Goal: Ask a question

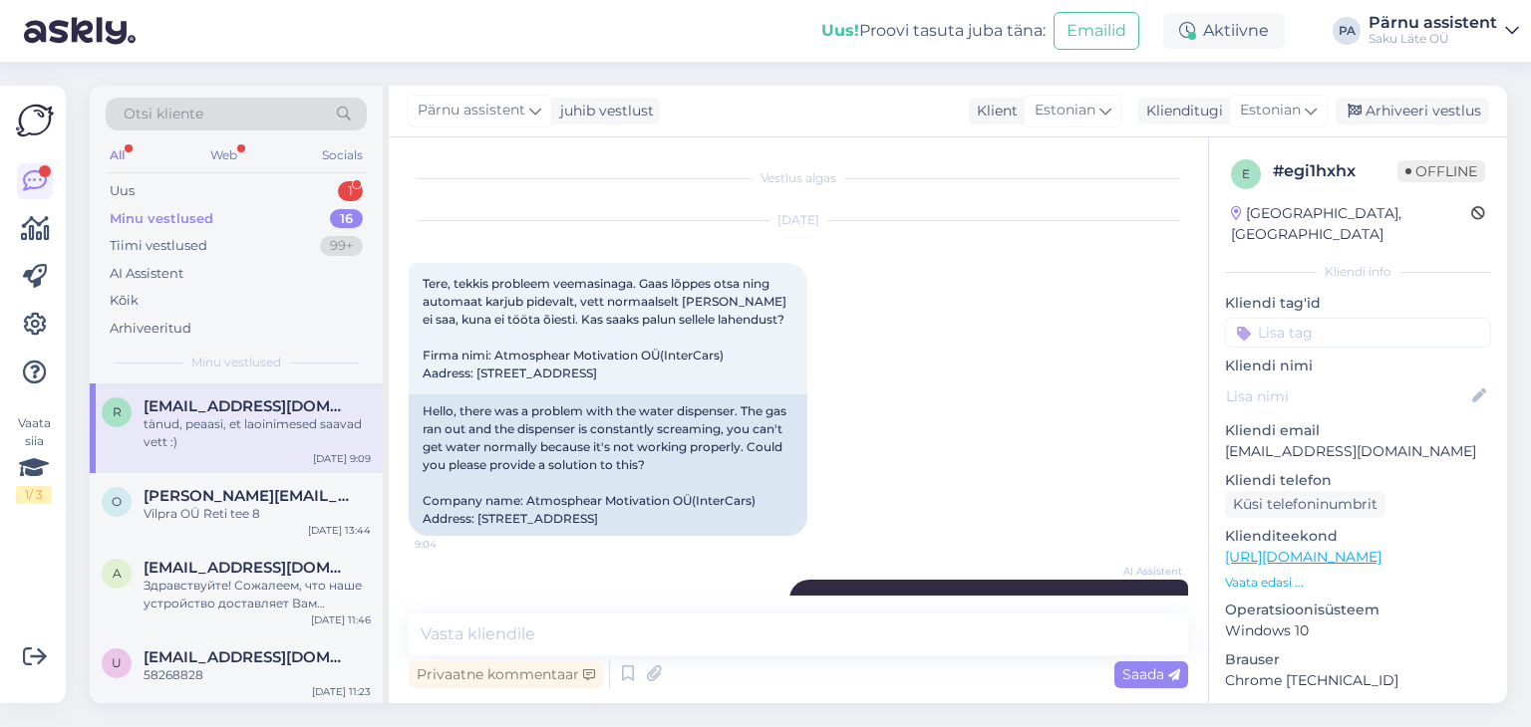
scroll to position [1276, 0]
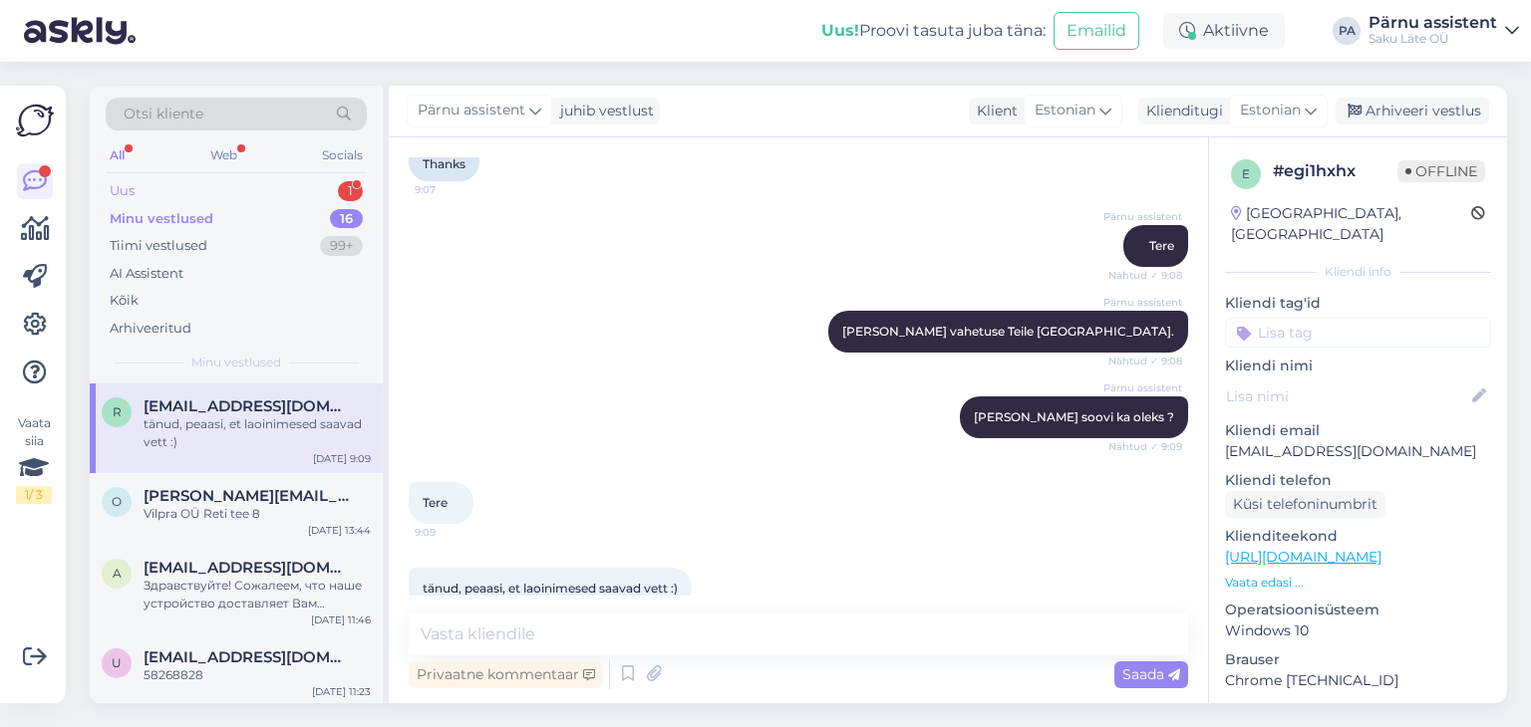
click at [342, 195] on div "1" at bounding box center [350, 191] width 25 height 20
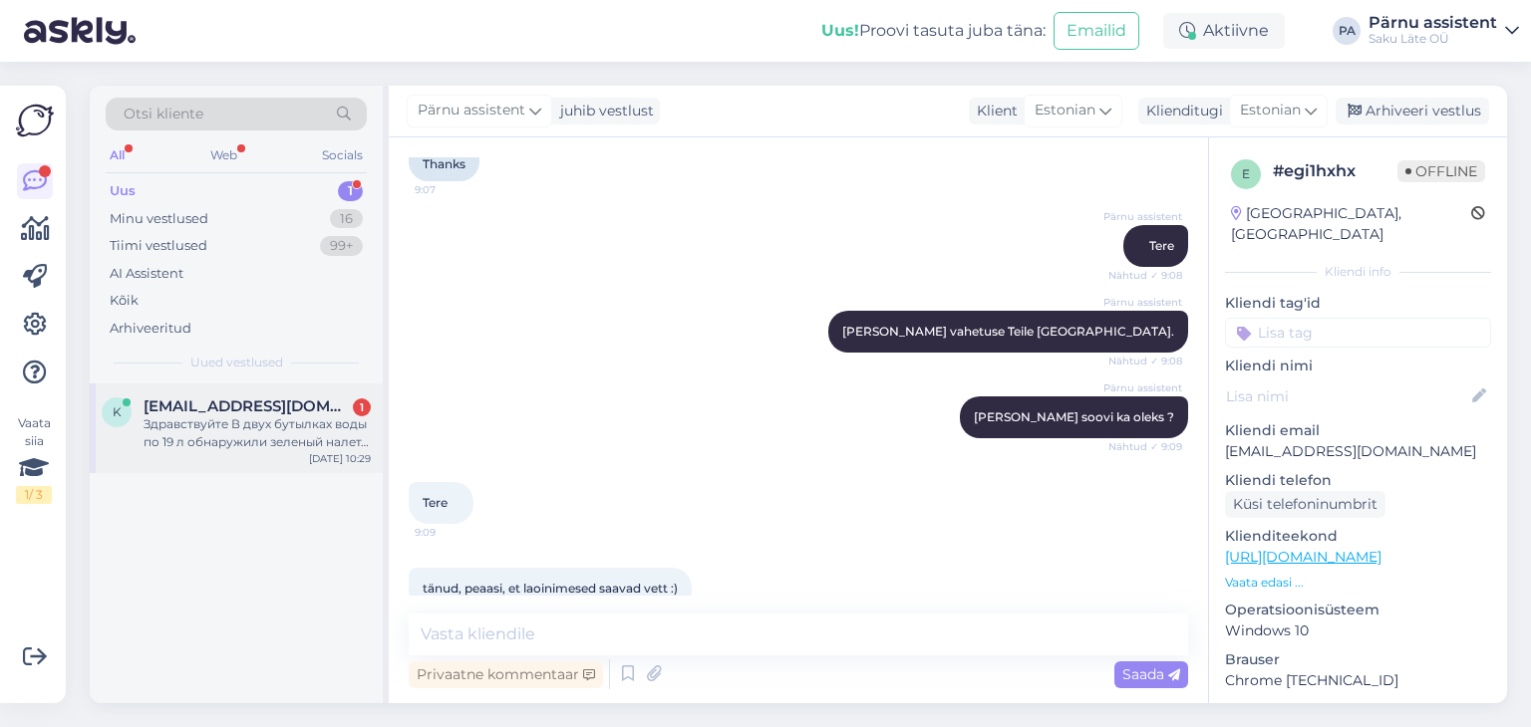
click at [255, 424] on div "Здравствуйте В двух бутылках воды по 19 л обнаружили зеленый налет. Не считаем,…" at bounding box center [257, 434] width 227 height 36
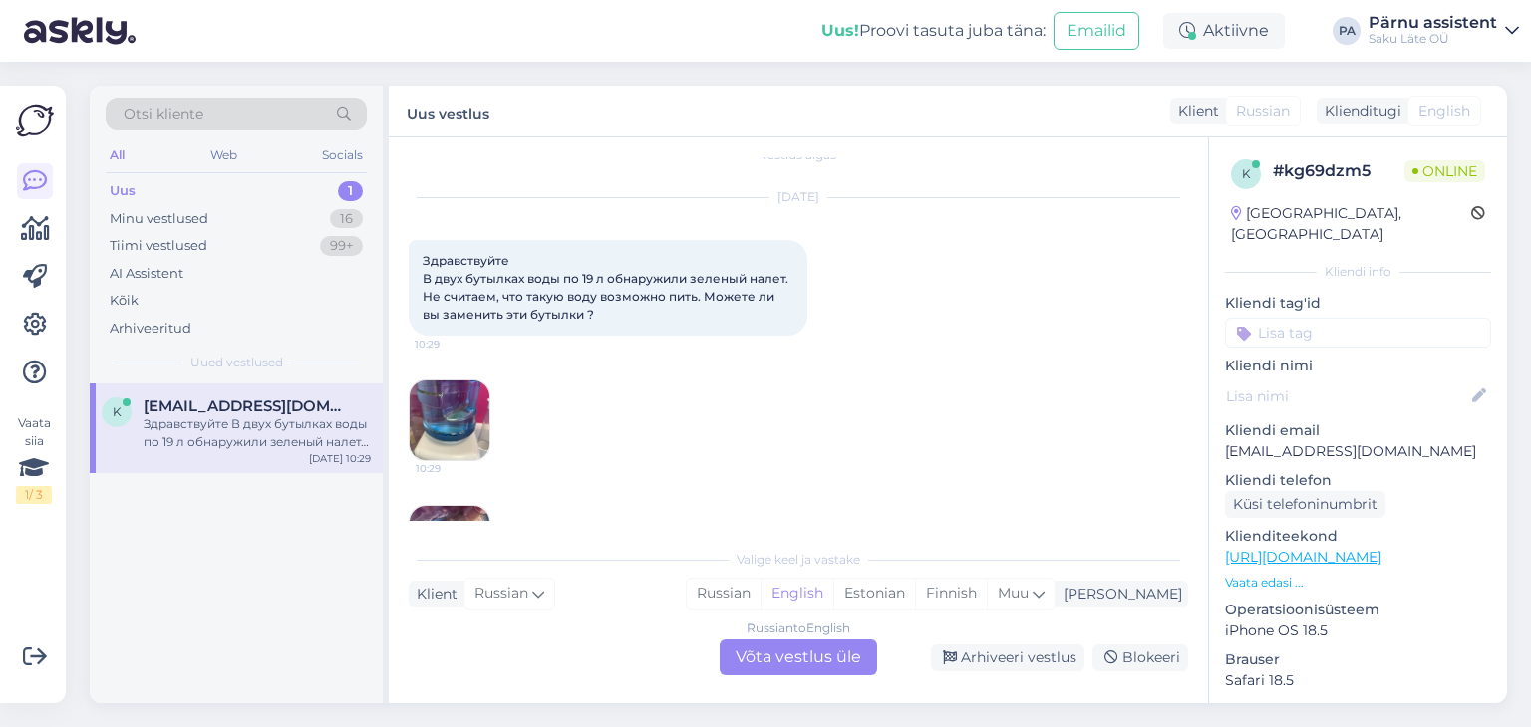
scroll to position [0, 0]
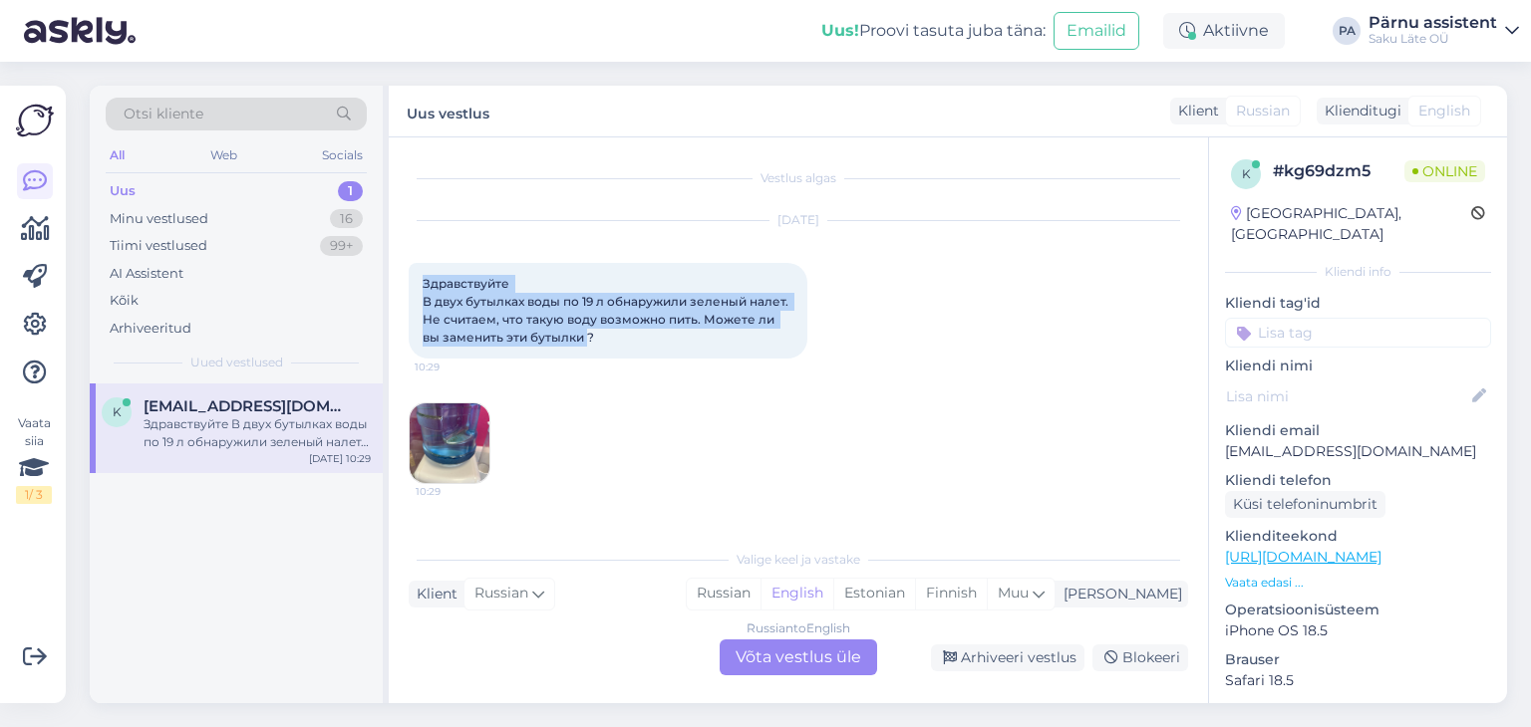
drag, startPoint x: 569, startPoint y: 344, endPoint x: 424, endPoint y: 279, distance: 159.3
click at [424, 279] on span "Здравствуйте В двух бутылках воды по 19 л обнаружили зеленый налет. Не считаем,…" at bounding box center [607, 310] width 369 height 69
copy span "Здравствуйте В двух бутылках воды по 19 л обнаружили зеленый налет. Не считаем,…"
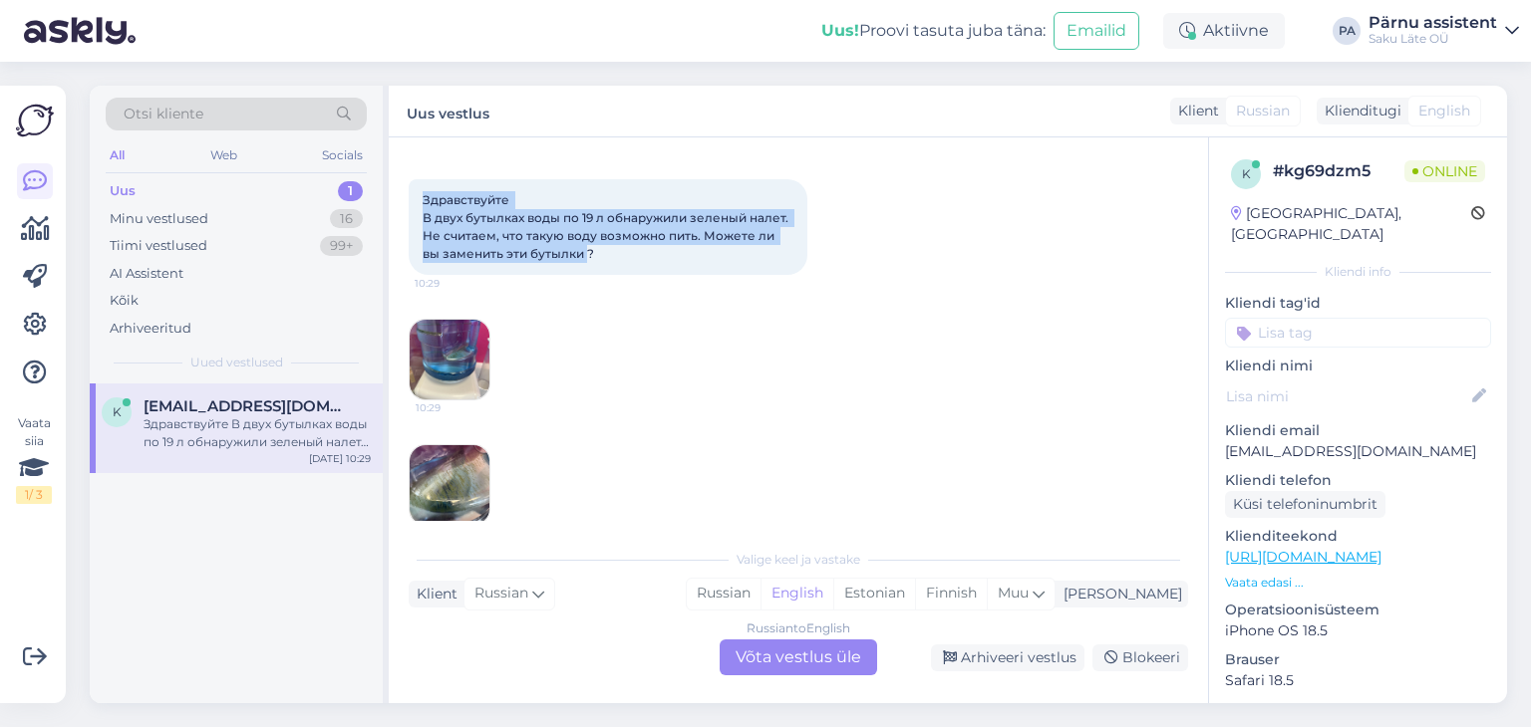
scroll to position [235, 0]
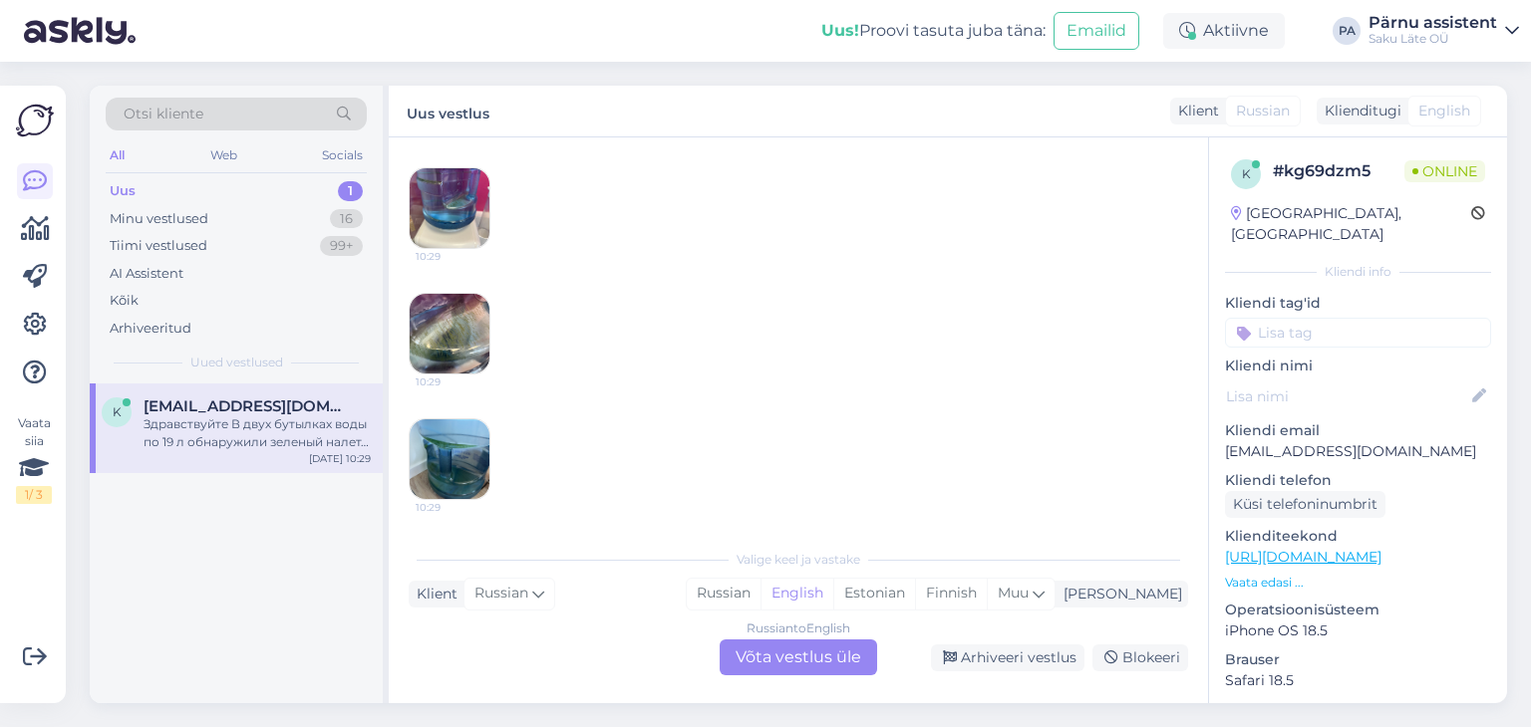
click at [833, 663] on div "Russian to English Võta vestlus üle" at bounding box center [798, 658] width 157 height 36
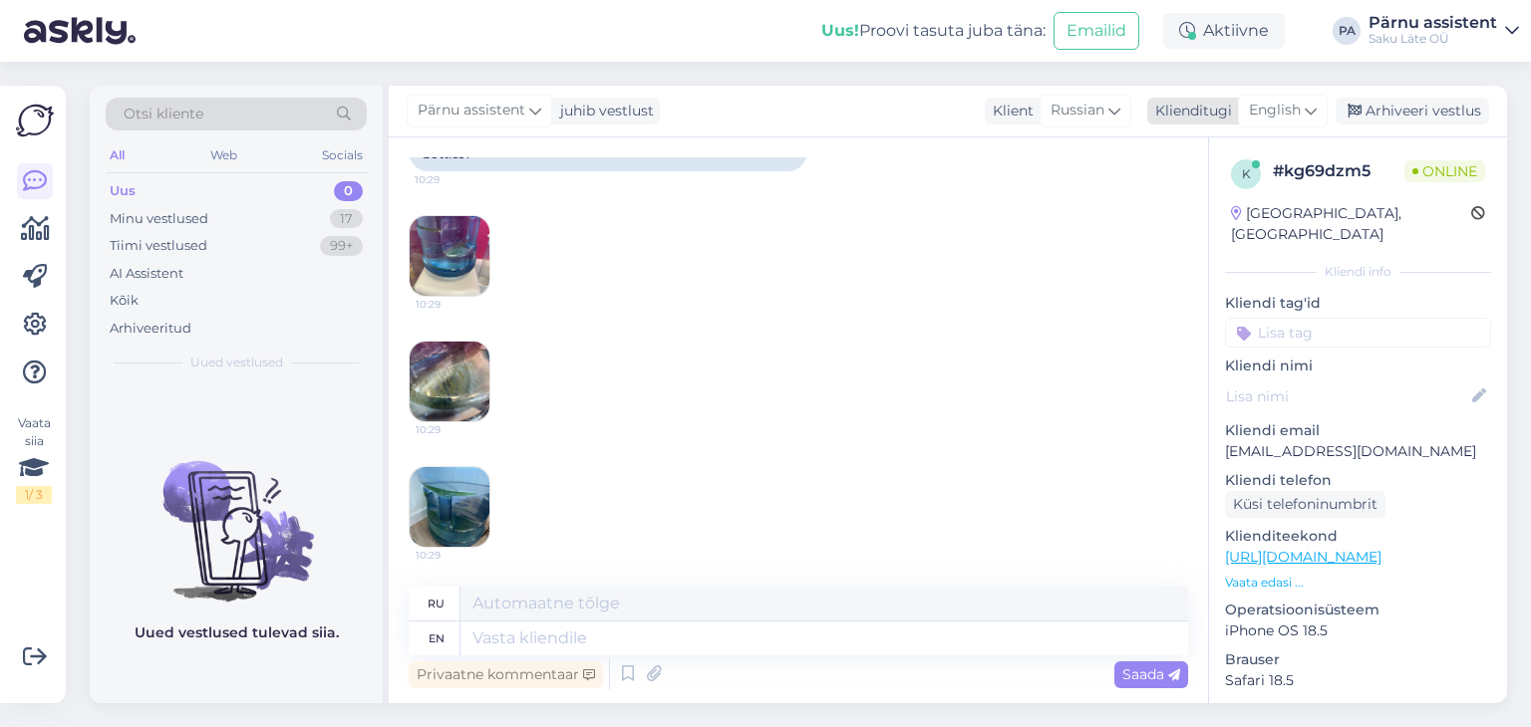
click at [1284, 117] on span "English" at bounding box center [1275, 111] width 52 height 22
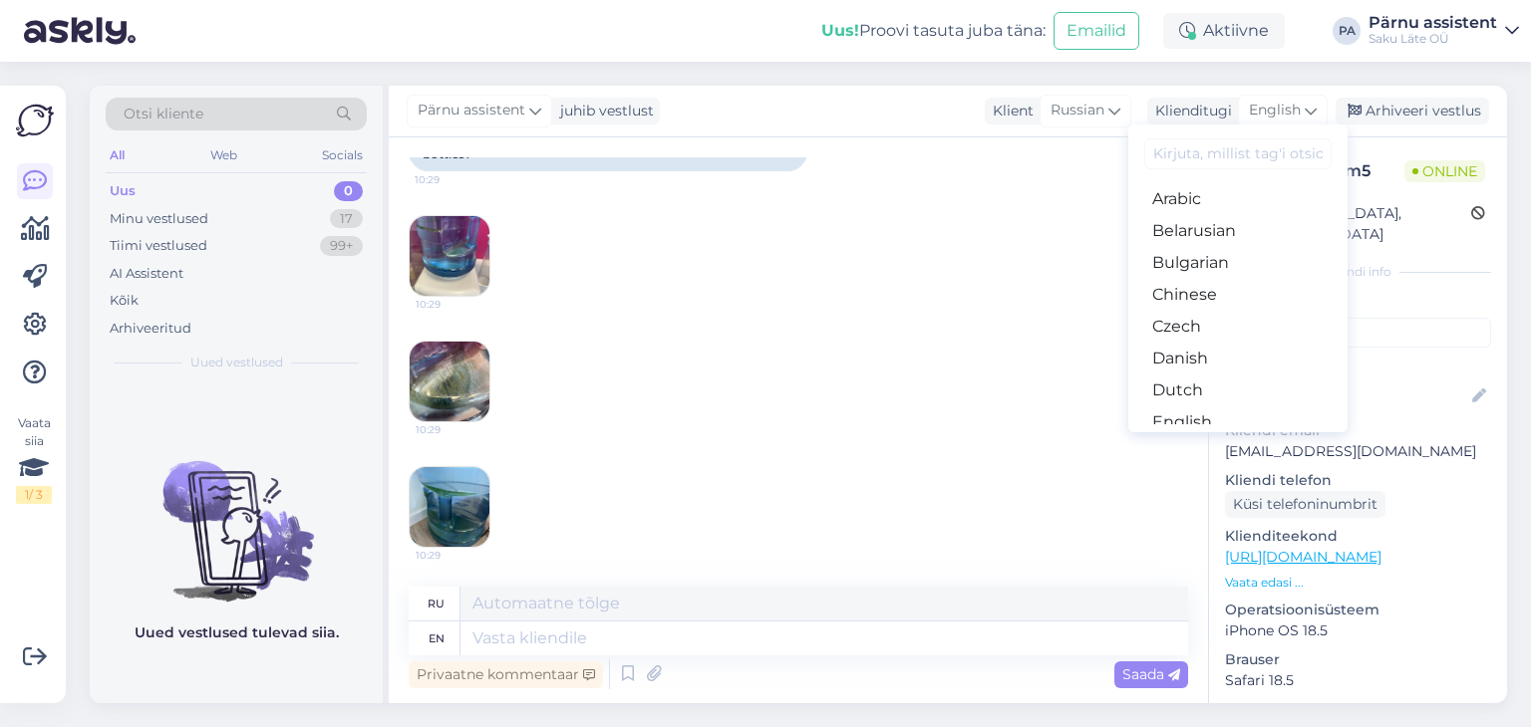
click at [1200, 438] on link "Estonian" at bounding box center [1237, 454] width 219 height 32
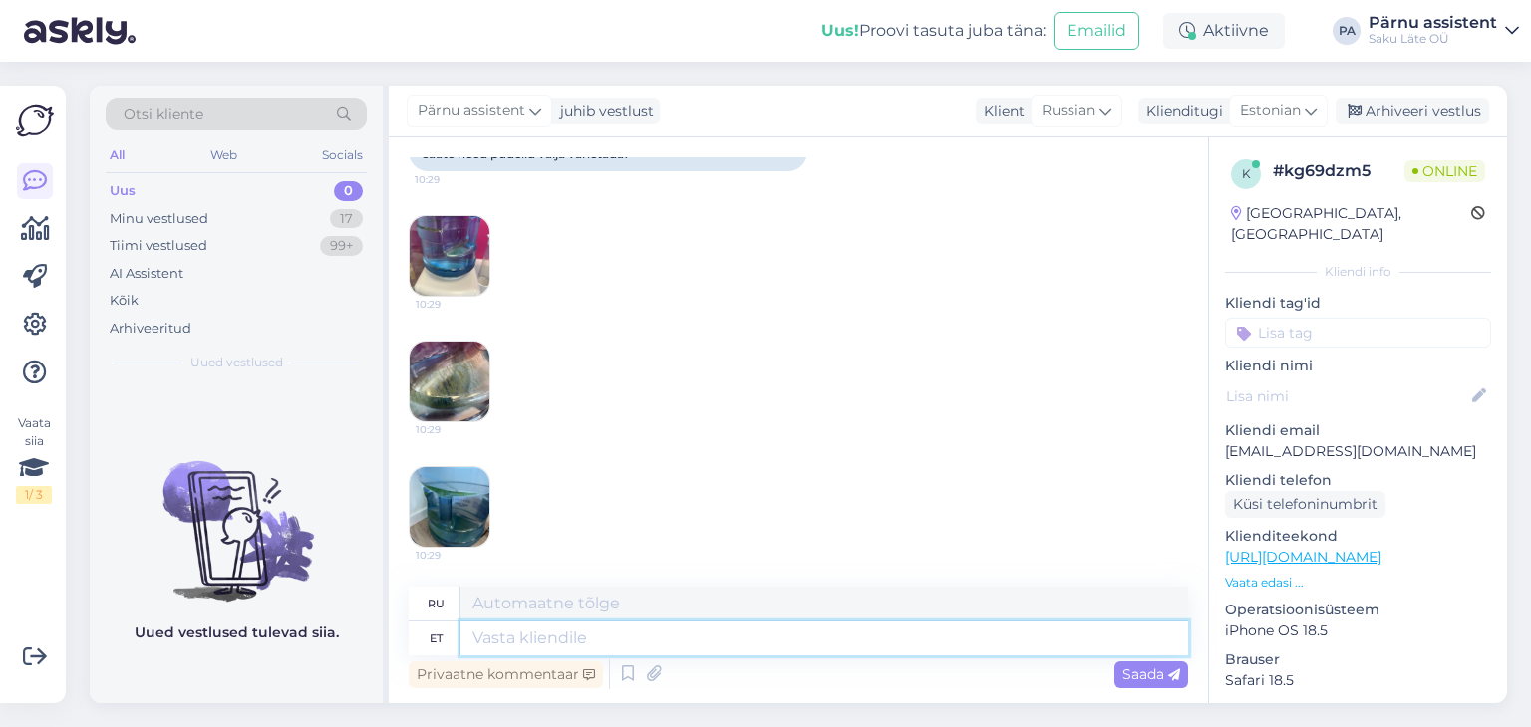
click at [509, 636] on textarea at bounding box center [823, 639] width 727 height 34
type textarea "Tere"
type textarea "Привет"
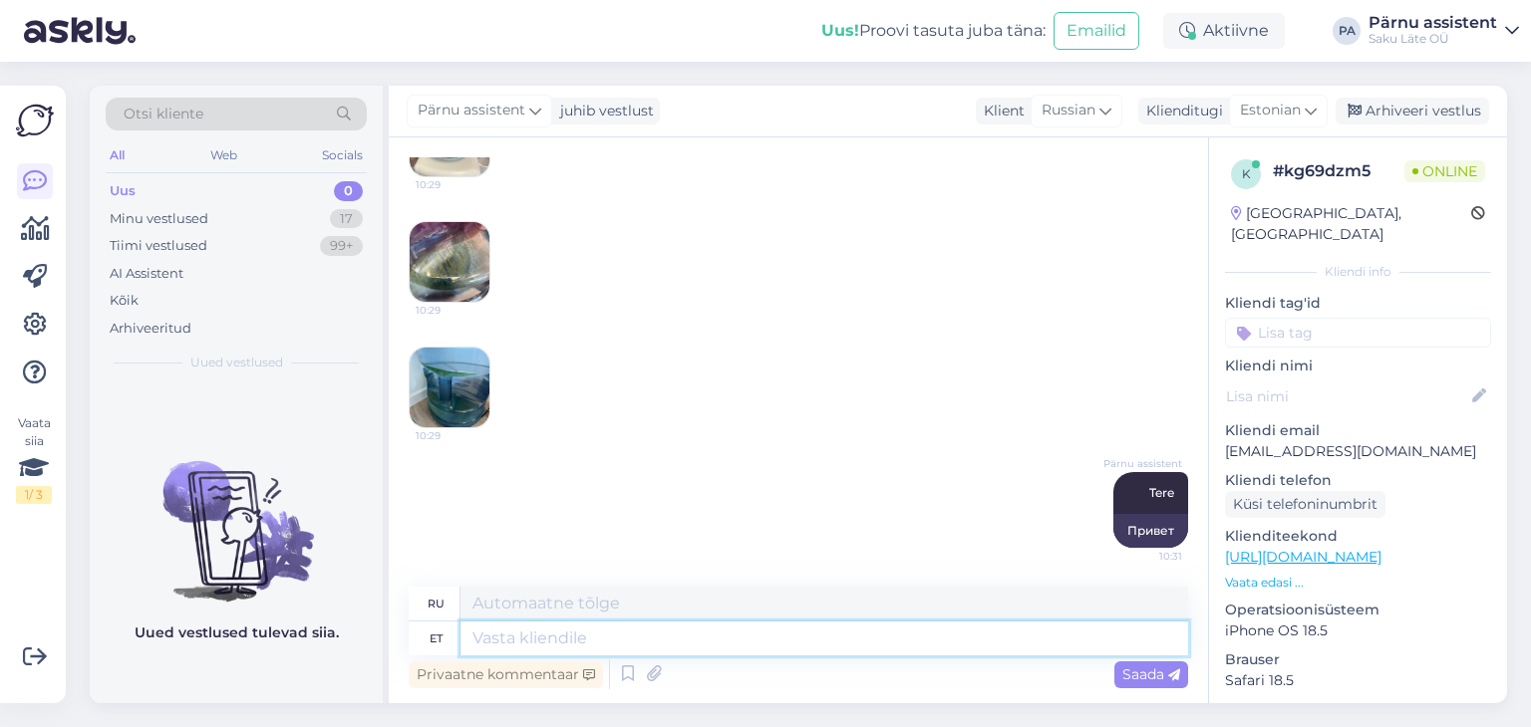
click at [836, 643] on textarea at bounding box center [823, 639] width 727 height 34
type textarea "Loomulikult"
type textarea "Конечно"
type textarea "Loomulikult saame"
type textarea "Конечно, мы можем."
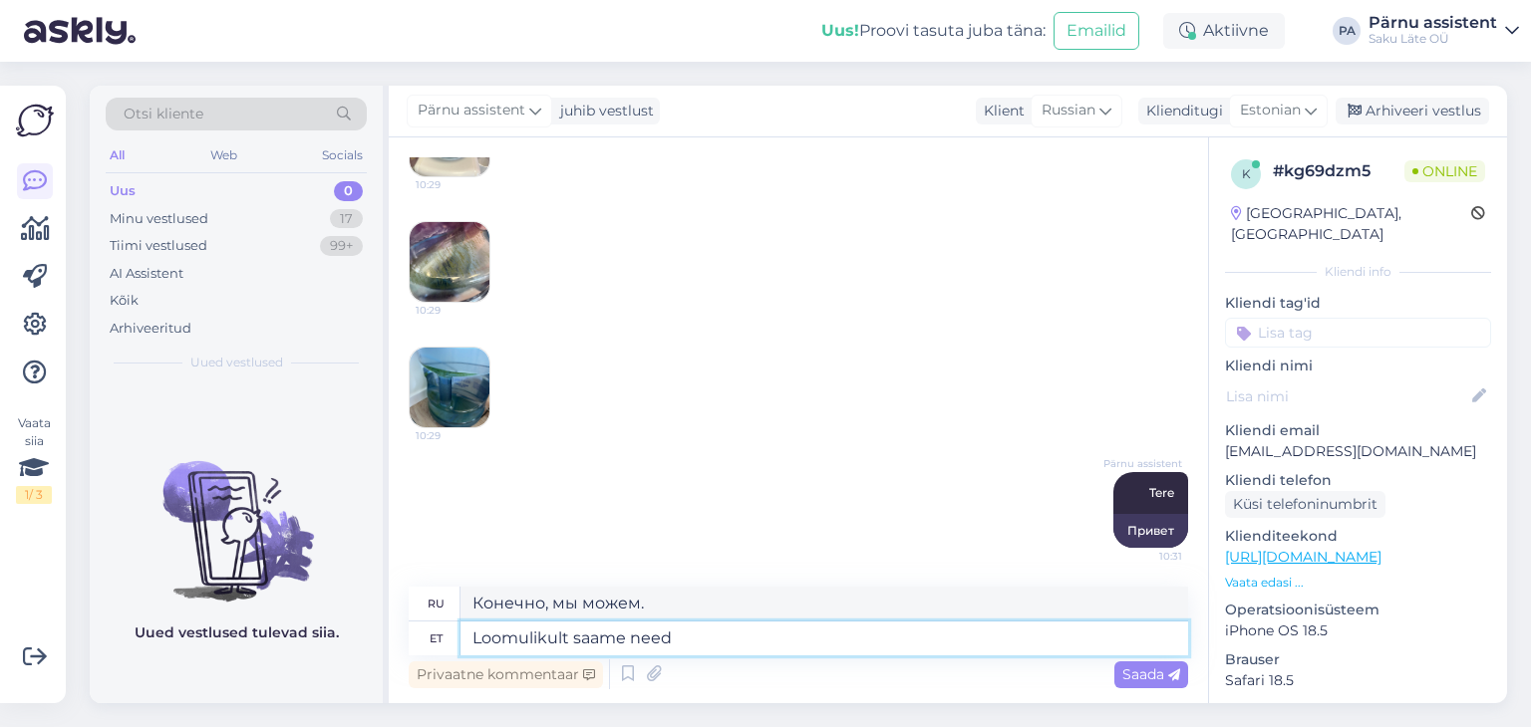
type textarea "Loomulikult saame need"
type textarea "Конечно, мы можем их получить."
type textarea "Loomulikult saame need pudelid"
type textarea "Конечно, мы получаем эти бутылки."
type textarea "Loomulikult saame need pudelid välja va"
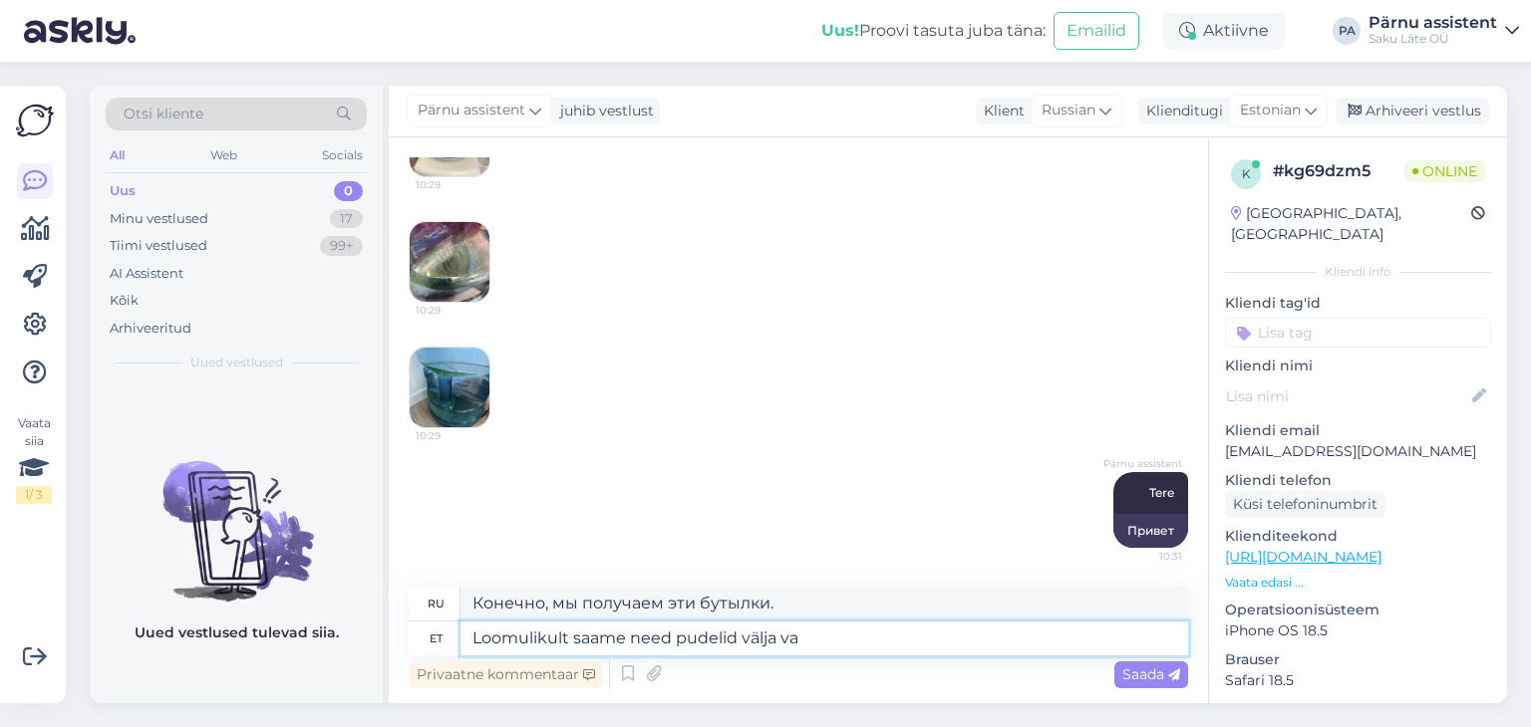
type textarea "Конечно, мы можем вывезти эти бутылки."
type textarea "Loomulikult saame need pudelid välja vahetada,"
type textarea "Конечно, мы можем заменить эти бутылки."
type textarea "Loomulikult saame need pudelid välja vahetada, m"
type textarea "Конечно, мы можем заменить эти бутылки,"
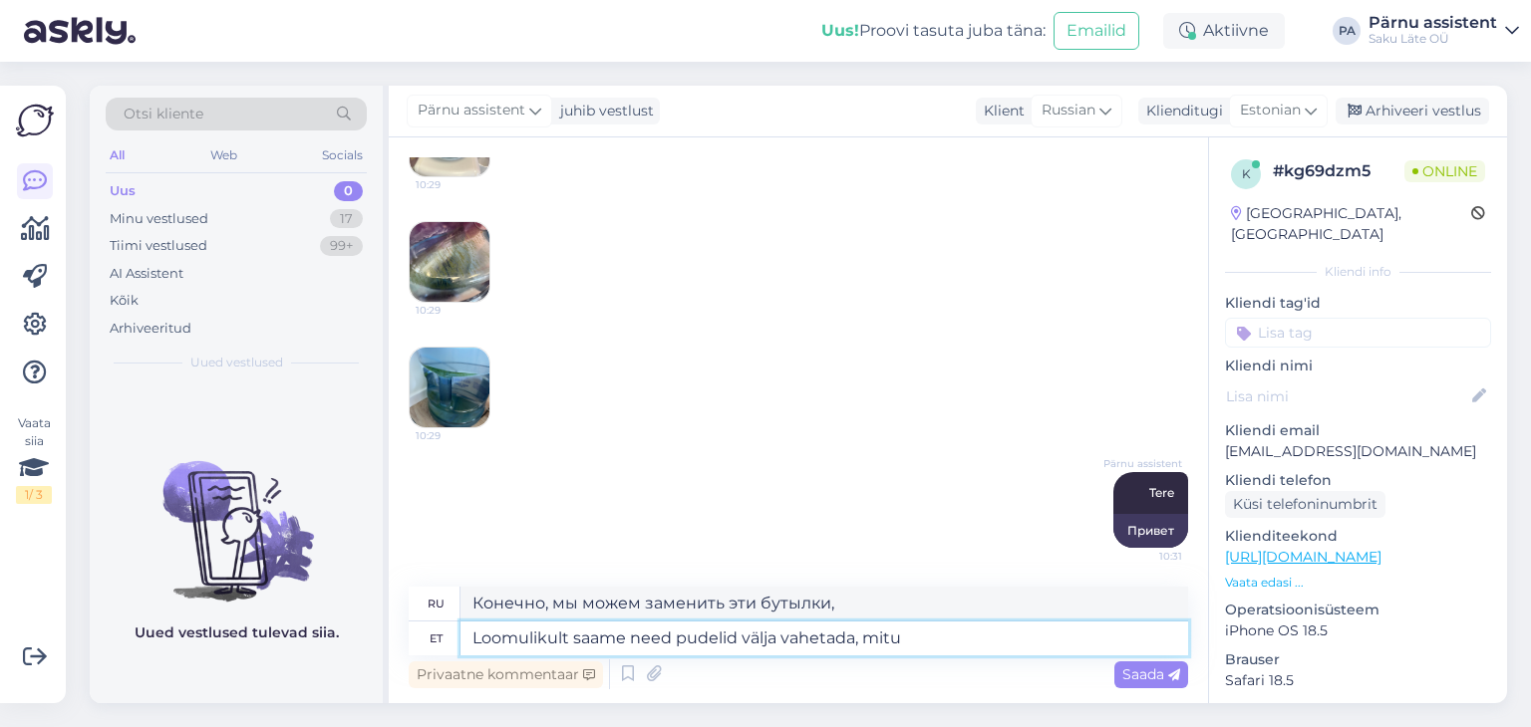
type textarea "Loomulikult saame need pudelid välja vahetada, mitu"
type textarea "Конечно, мы можем заменить эти бутылки, сколько"
type textarea "Loomulikult saame need pudelid välja vahetada, mitu vett"
type textarea "Конечно, мы можем заменить эти бутылки, сколько воды"
type textarea "Loomulikult saame need pudelid välja vahetada, mitu vett me t"
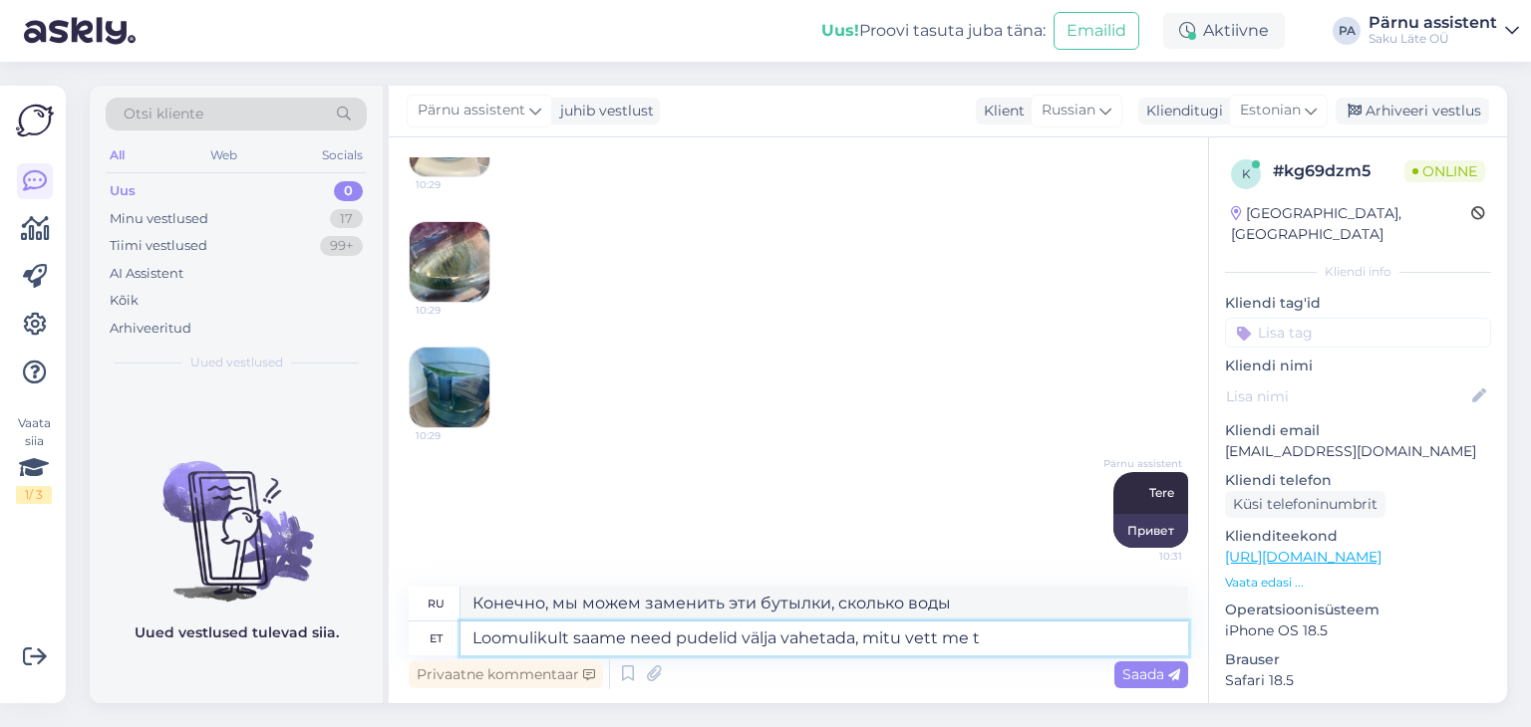
type textarea "Конечно, мы можем заменить эти бутылки, сколько воды мы"
type textarea "Loomulikult saame need pudelid välja vahetada, mitu vett me tellimusse"
type textarea "Конечно, мы можем заменить эти бутылки, сколько бы воды мы ни заказали"
type textarea "Loomulikult saame need pudelid välja vahetada, mitu vett me tellimusse lisame"
type textarea "Конечно, мы можем заменить эти бутылки на то количество воды, которое мы добавл…"
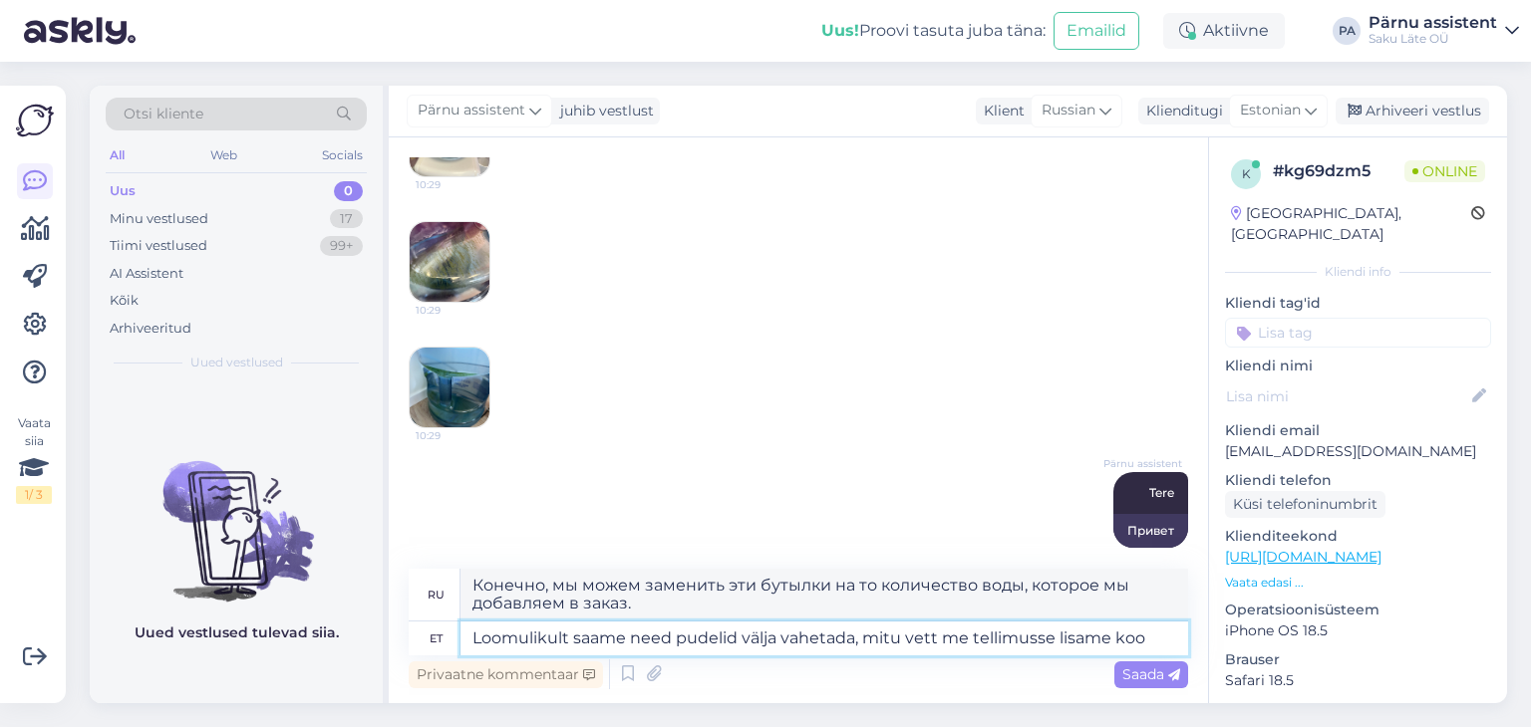
type textarea "Loomulikult saame need pudelid välja vahetada, mitu vett me tellimusse lisame ko"
type textarea "Конечно, мы можем заменить эти бутылки, сколько воды мы добавим в заказ"
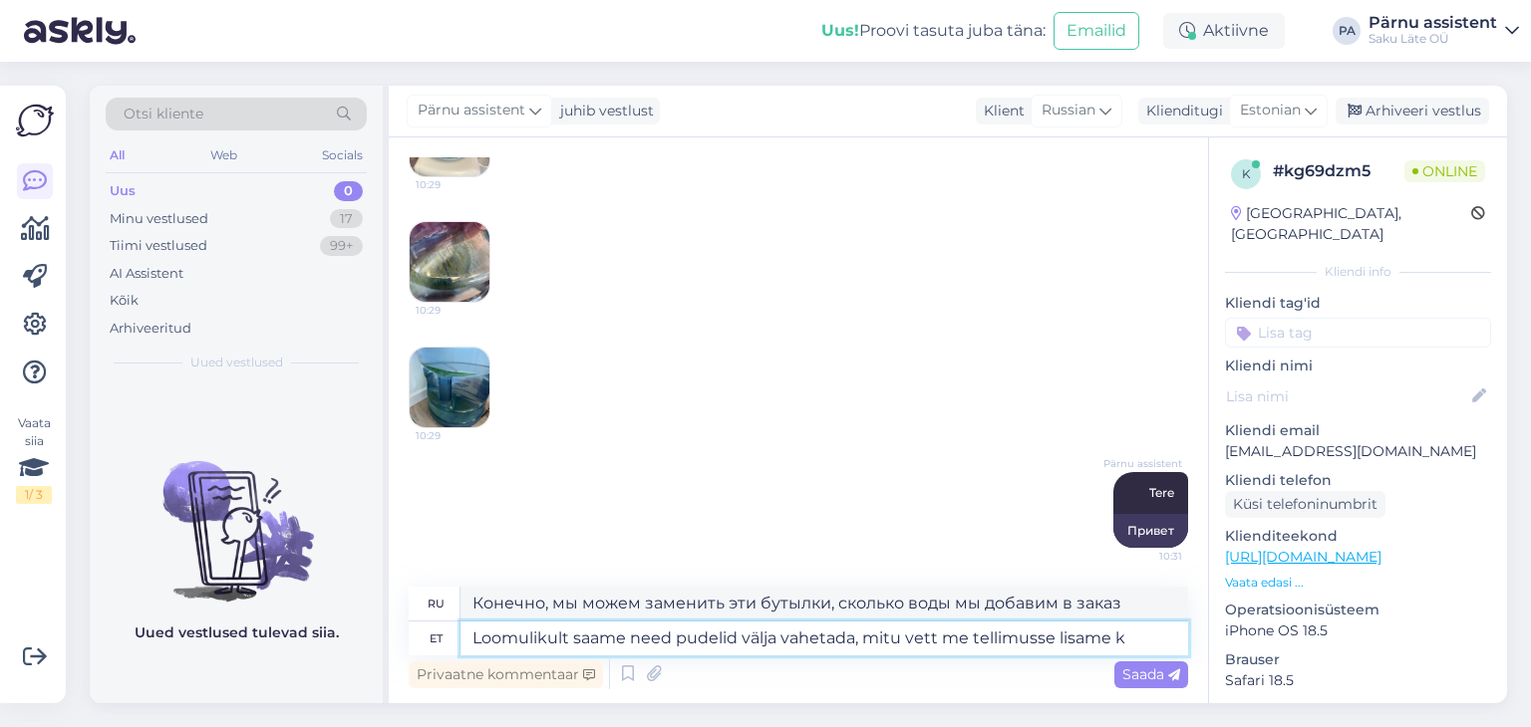
type textarea "Loomulikult saame need pudelid välja vahetada, mitu vett me tellimusse lisame"
type textarea "Конечно, мы можем заменить эти бутылки на то количество воды, которое мы добавл…"
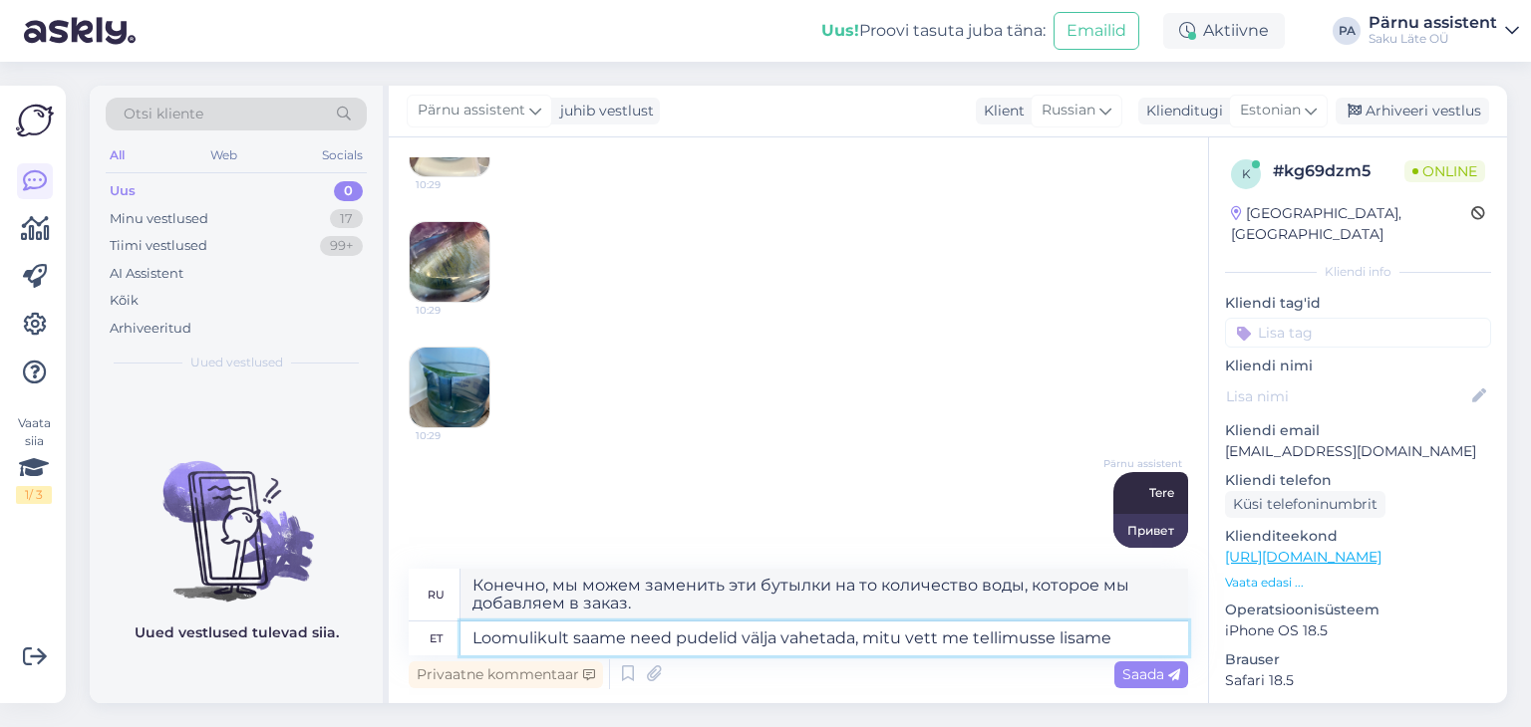
type textarea "Loomulikult saame need pudelid välja vahetada, mitu vett me tellimusse lisame ?"
type textarea "Конечно, мы можем заменить эти бутылки. Сколько воды нам нужно добавить в заказ?"
type textarea "Loomulikult saame need pudelid välja vahetada, mitu vett me tellimusse lisame ?"
click at [1151, 671] on span "Saada" at bounding box center [1151, 675] width 58 height 18
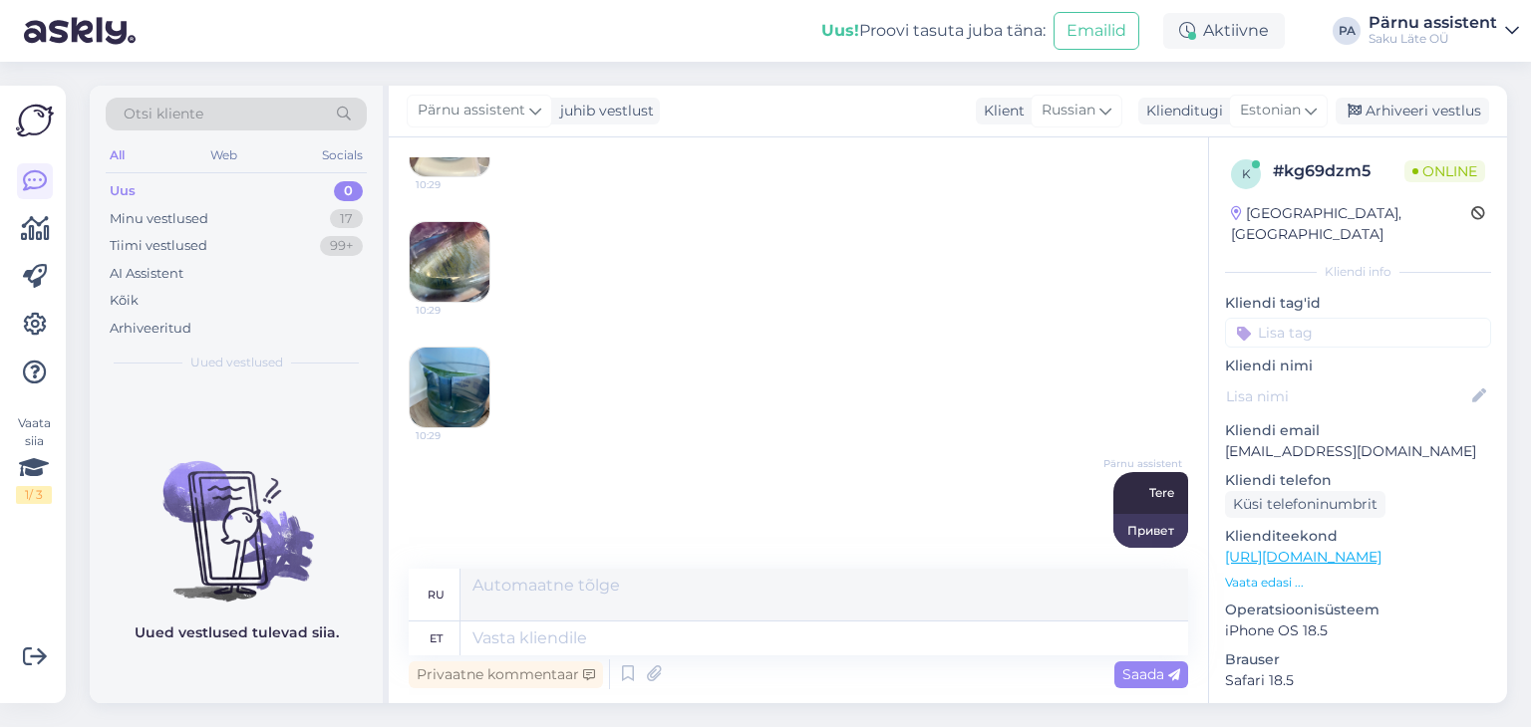
scroll to position [550, 0]
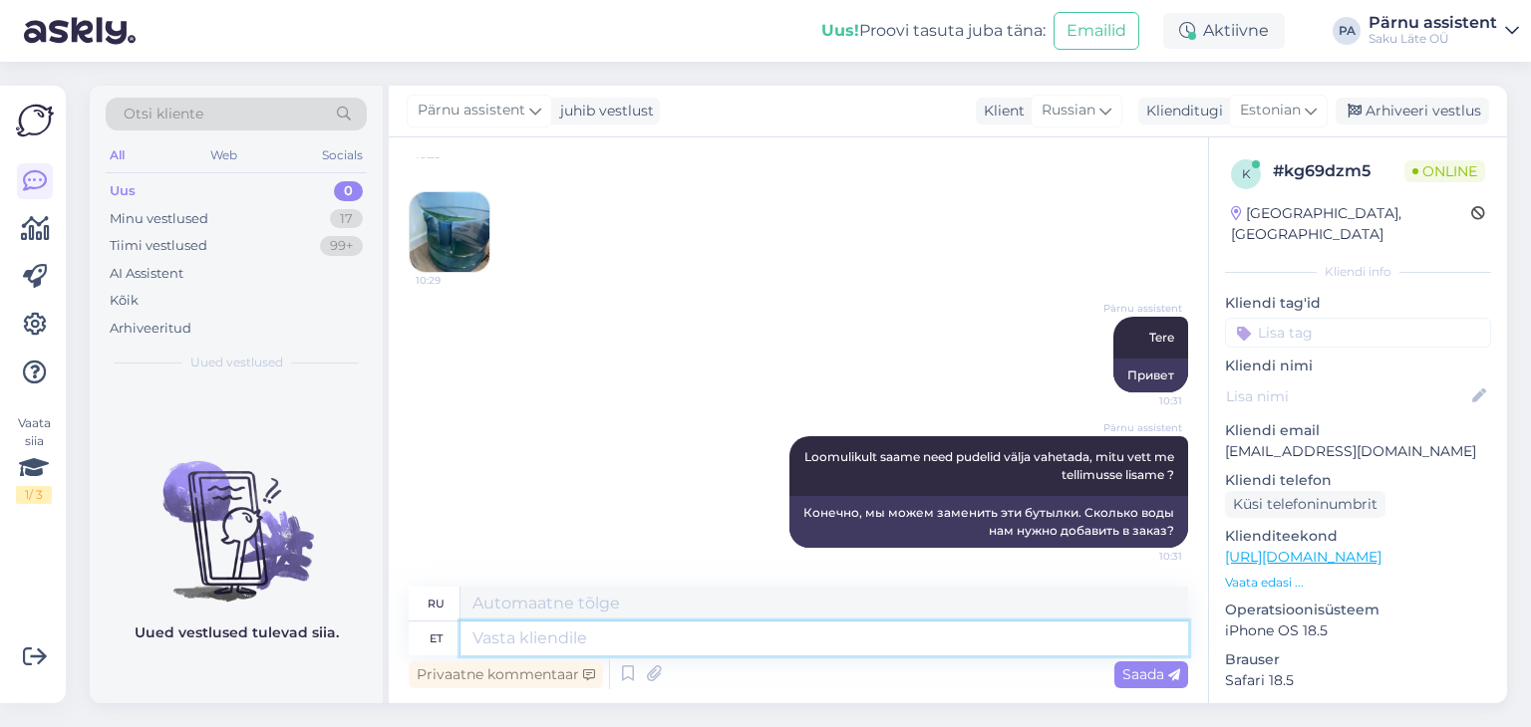
click at [1123, 642] on textarea at bounding box center [823, 639] width 727 height 34
type textarea "Kas"
type textarea "Является"
type textarea "Kas veejahu"
type textarea "Вода - это мука?"
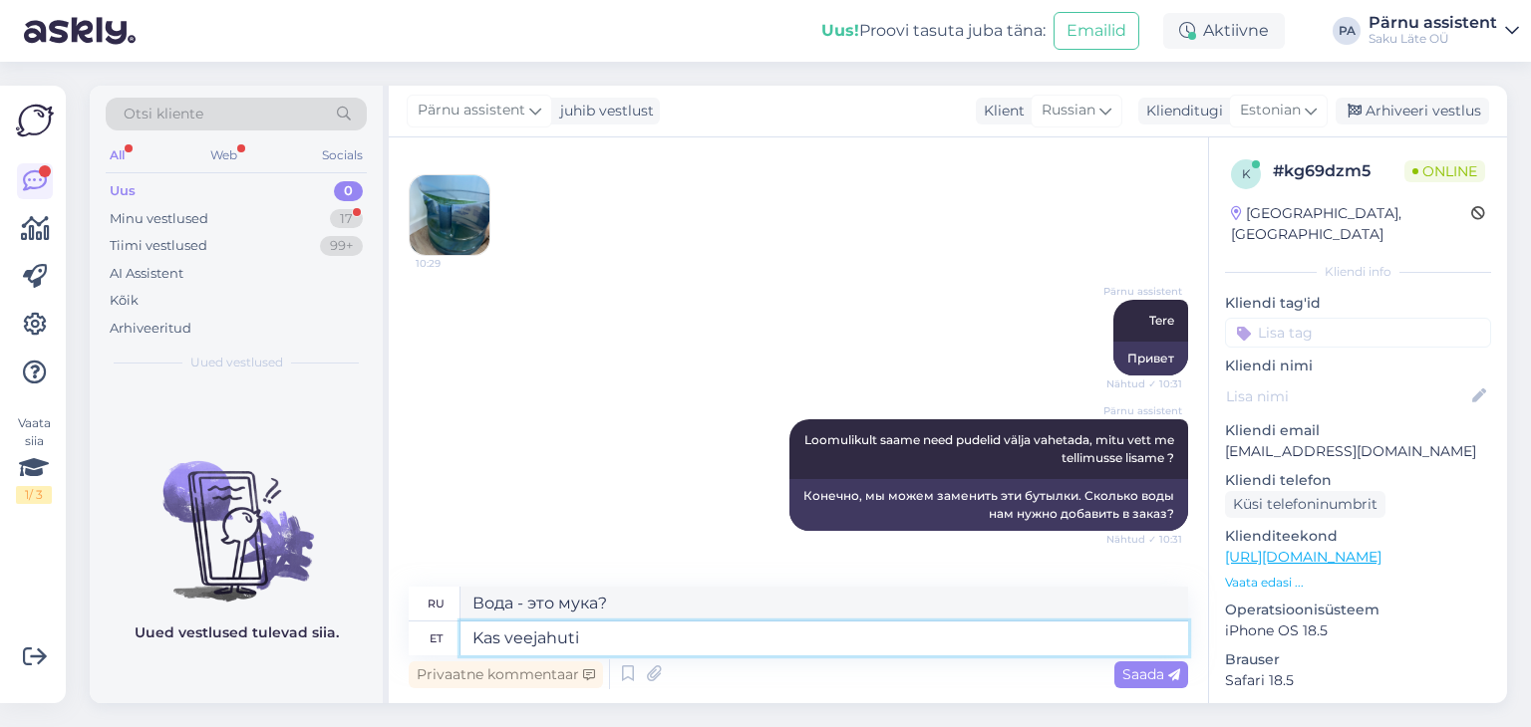
scroll to position [670, 0]
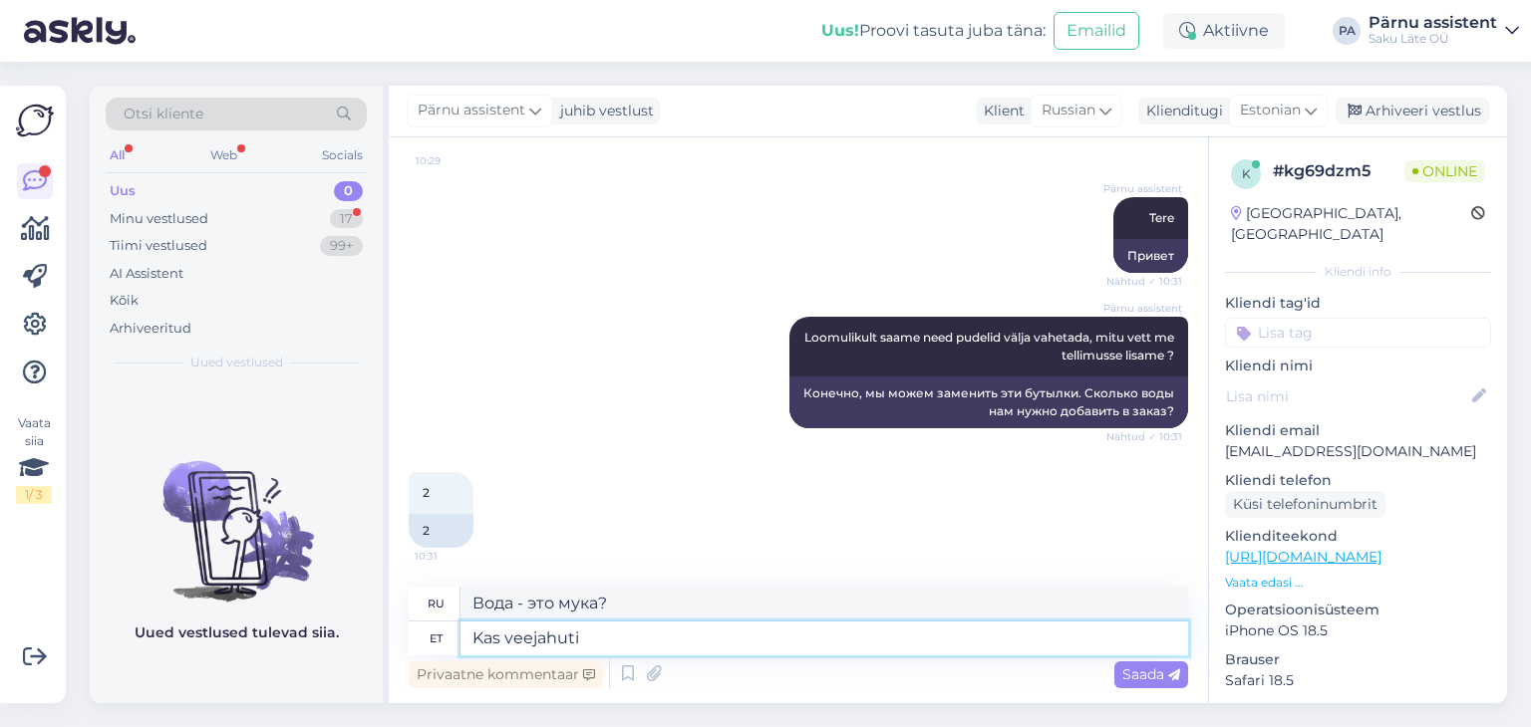
type textarea "Kas veejahuti"
type textarea "Есть [PERSON_NAME] для воды?"
type textarea "Kas veejahuti asub"
type textarea "Расположен [PERSON_NAME] для воды?"
type textarea "Kas veejahuti asub Teil"
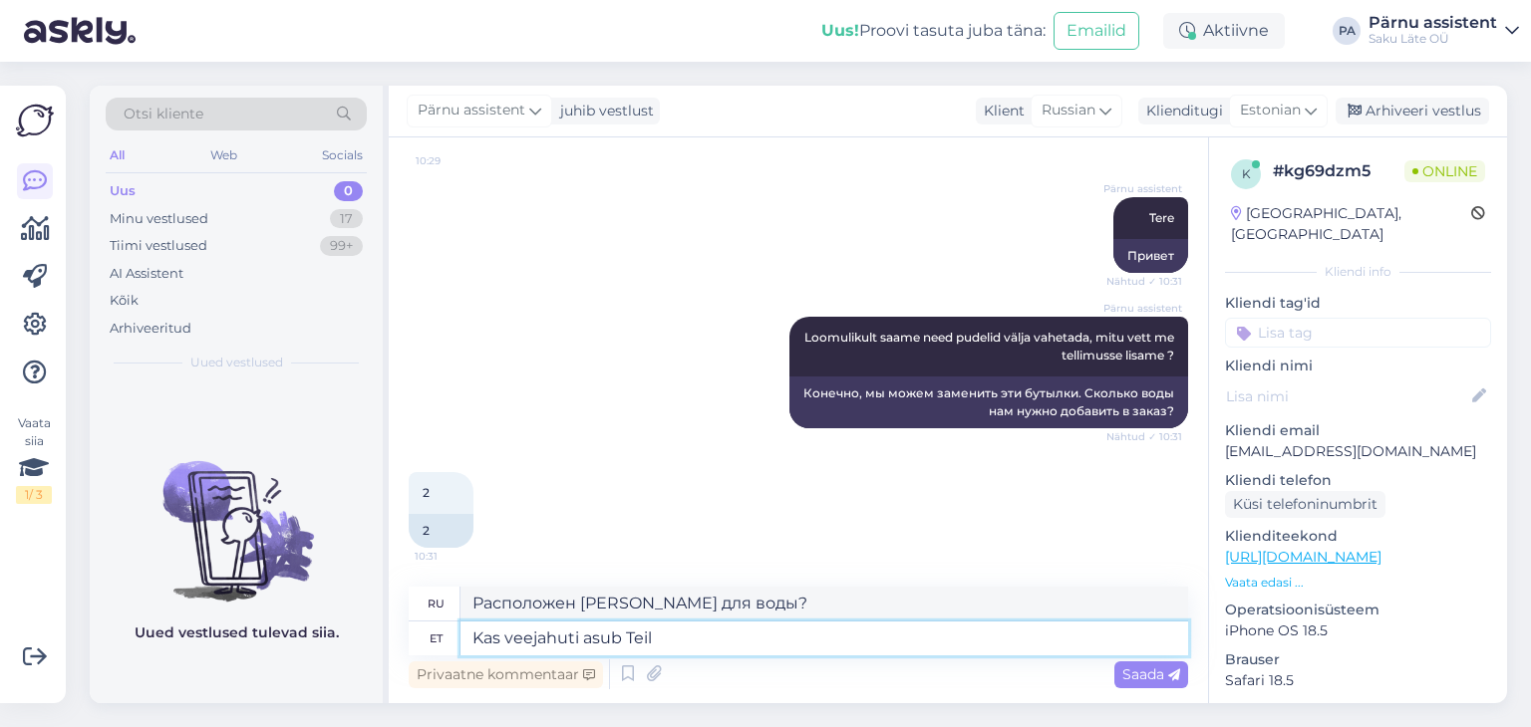
type textarea "Есть ли рядом с вами кулер с водой?"
type textarea "Kas veejahuti asub Teil otsese"
type textarea "Кулер для воды находится прямо в вашем доме?"
type textarea "Kas veejahuti asub Teil otsese päikese"
type textarea "Находится ли ваш кулер для воды под прямыми солнечными лучами?"
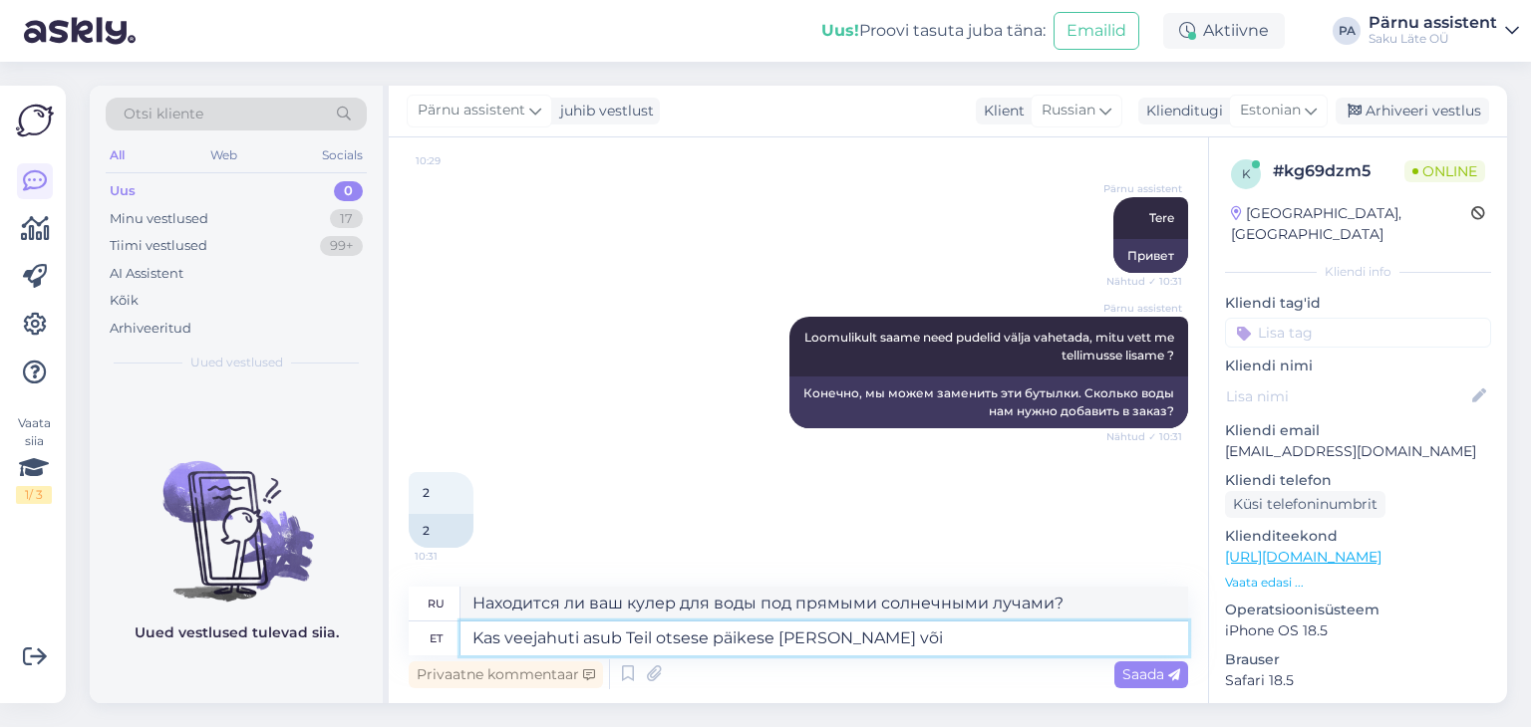
type textarea "Kas veejahuti asub Teil otsese päikese [PERSON_NAME] või"
type textarea "Ваш кулер для воды находится под прямыми солнечными лучами или"
type textarea "Kas veejahuti asub Teil otsese päikese [PERSON_NAME] või on Teil"
type textarea "Находится ли ваш кулер для воды под прямыми солнечными лучами или у вас есть"
type textarea "Kas veejahuti asub Teil otsese päikese [PERSON_NAME] või on Teil tarbimine väga…"
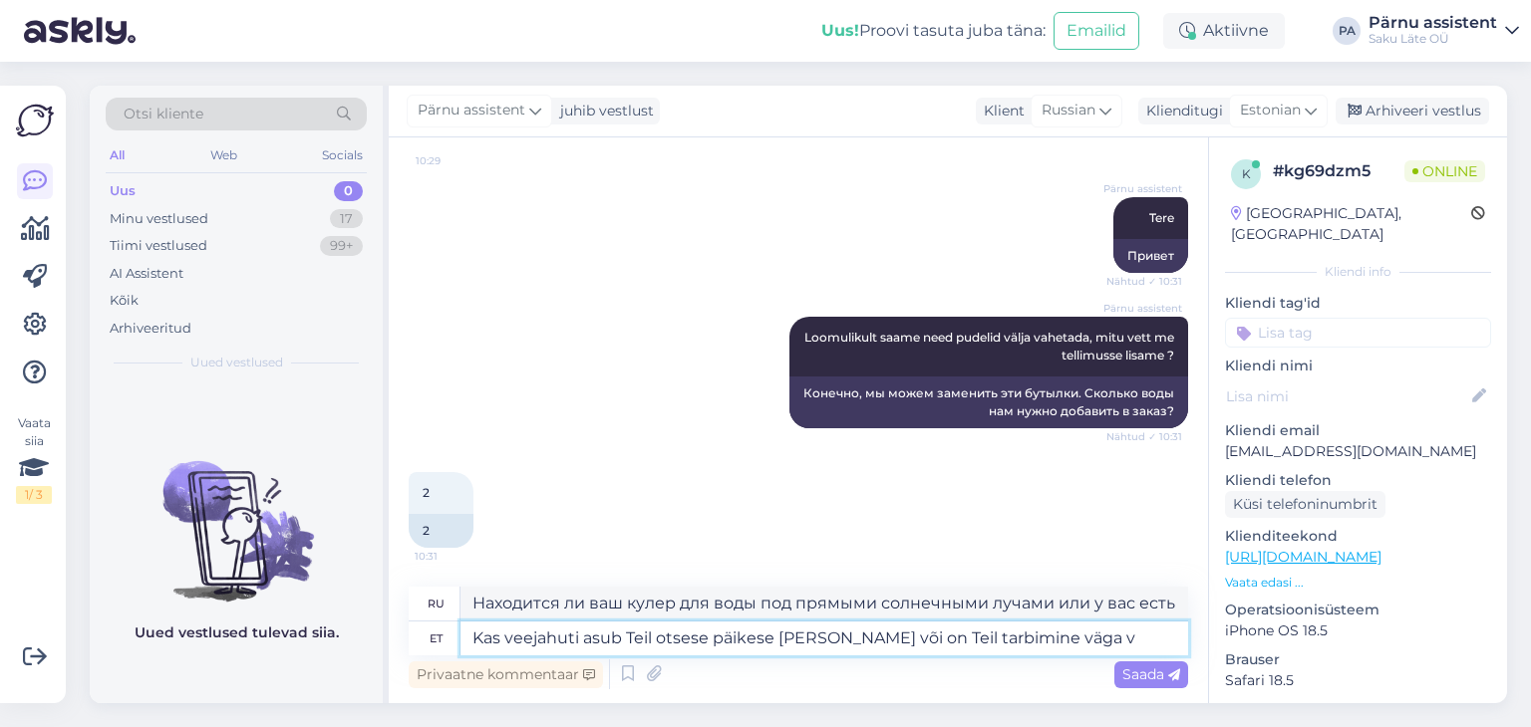
type textarea "Находится ли ваш кулер для воды под прямыми солнечными лучами или у вас очень в…"
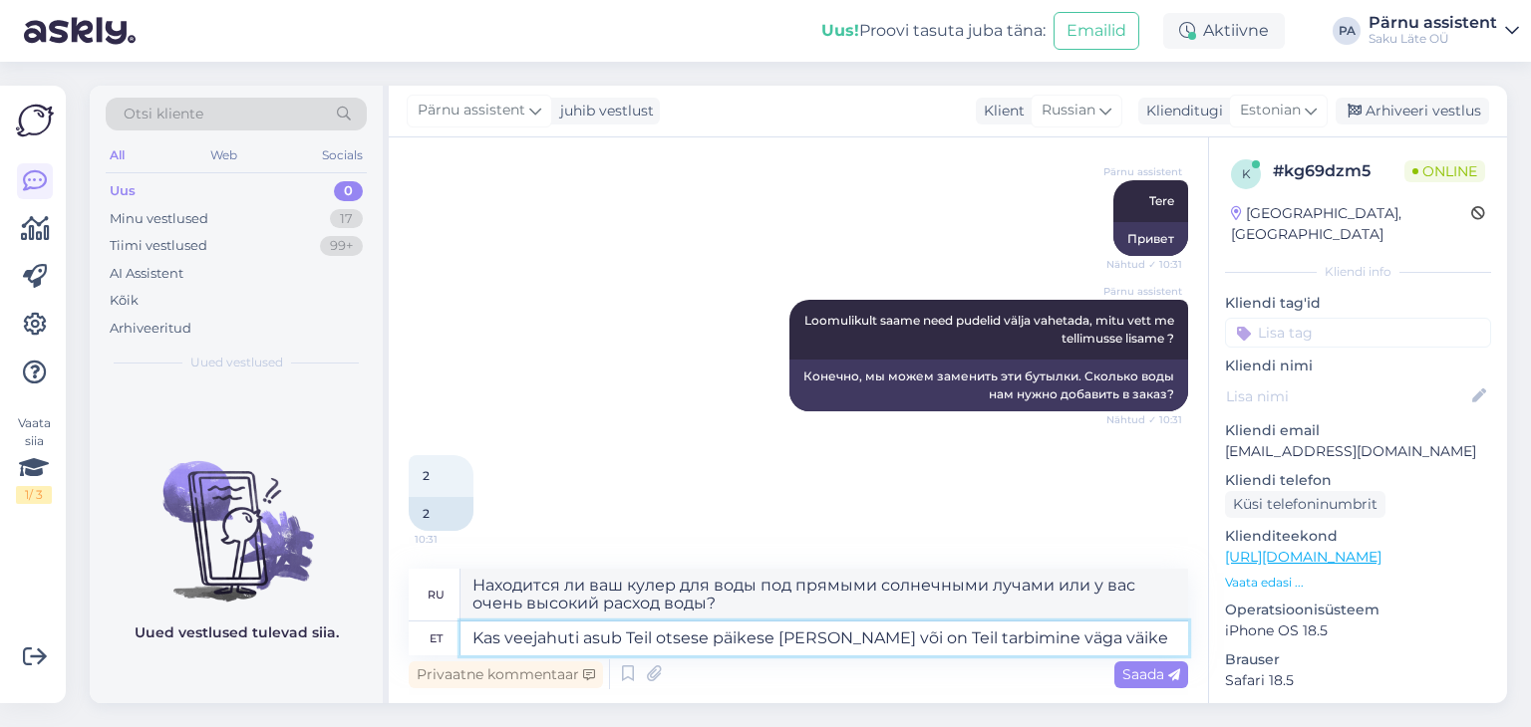
type textarea "Kas veejahuti asub Teil otsese päikese [PERSON_NAME] või on Teil tarbimine väga…"
type textarea "Находится ли ваш кулер для воды под прямыми солнечными лучами или у вас очень н…"
type textarea "Kas veejahuti asub Teil otsese päikese [PERSON_NAME] või on Teil tarbimine väga…"
click at [1129, 679] on span "Saada" at bounding box center [1151, 675] width 58 height 18
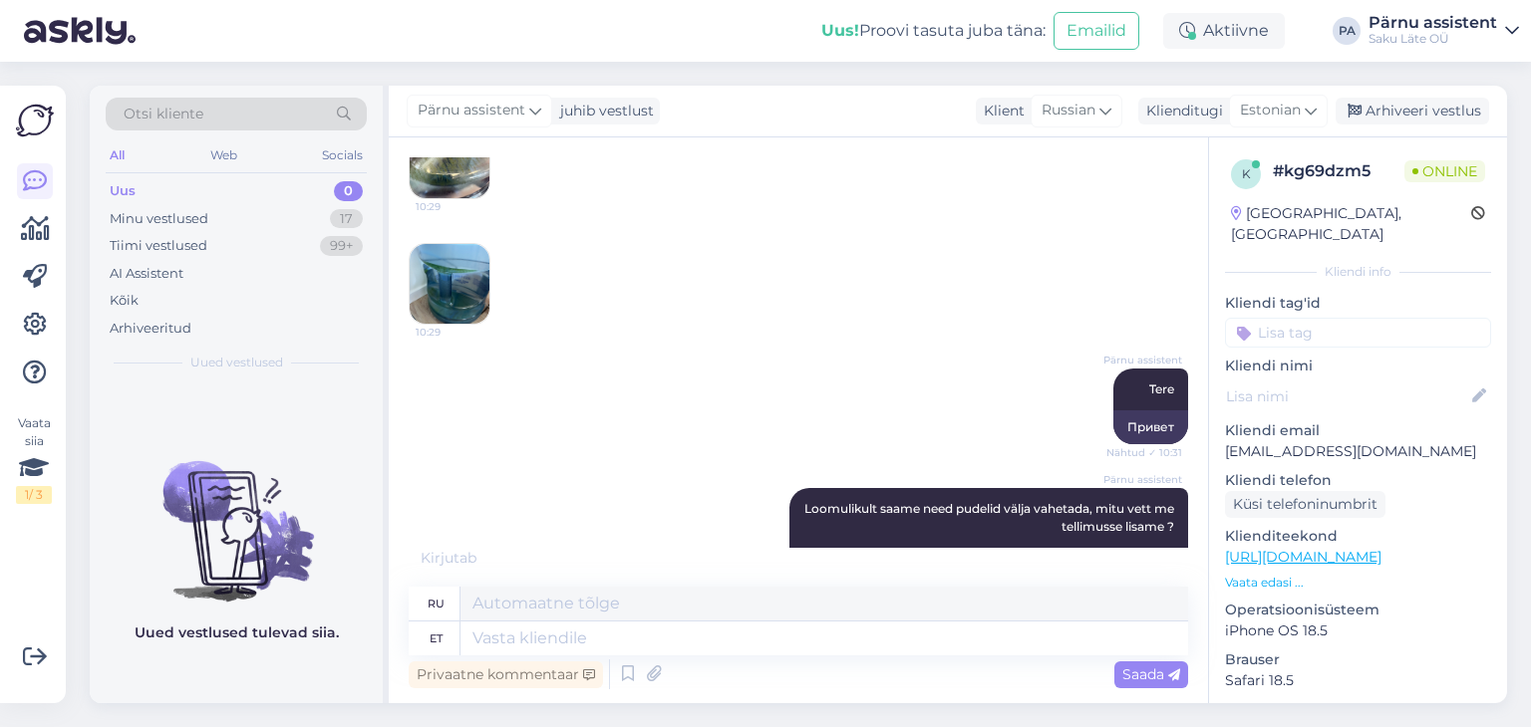
scroll to position [864, 0]
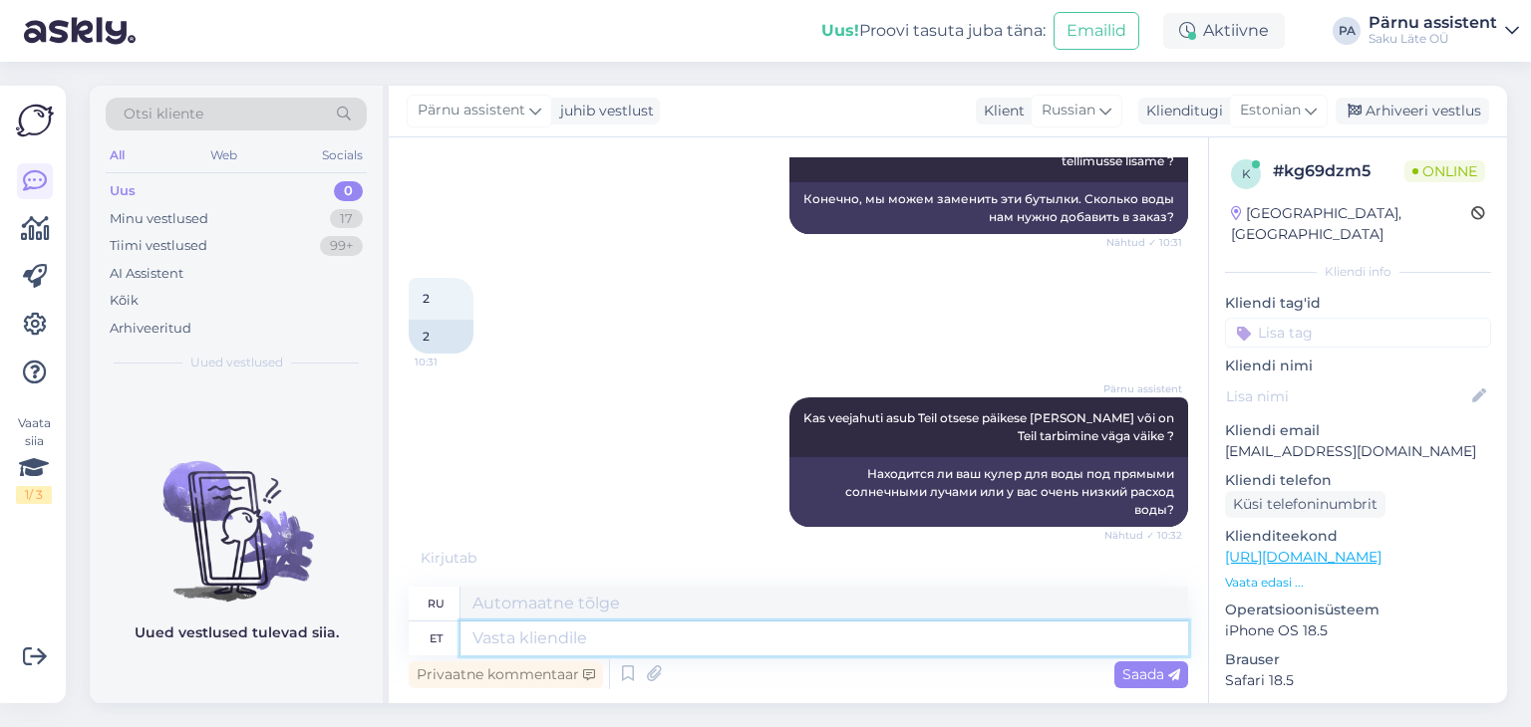
click at [758, 634] on textarea at bounding box center [823, 639] width 727 height 34
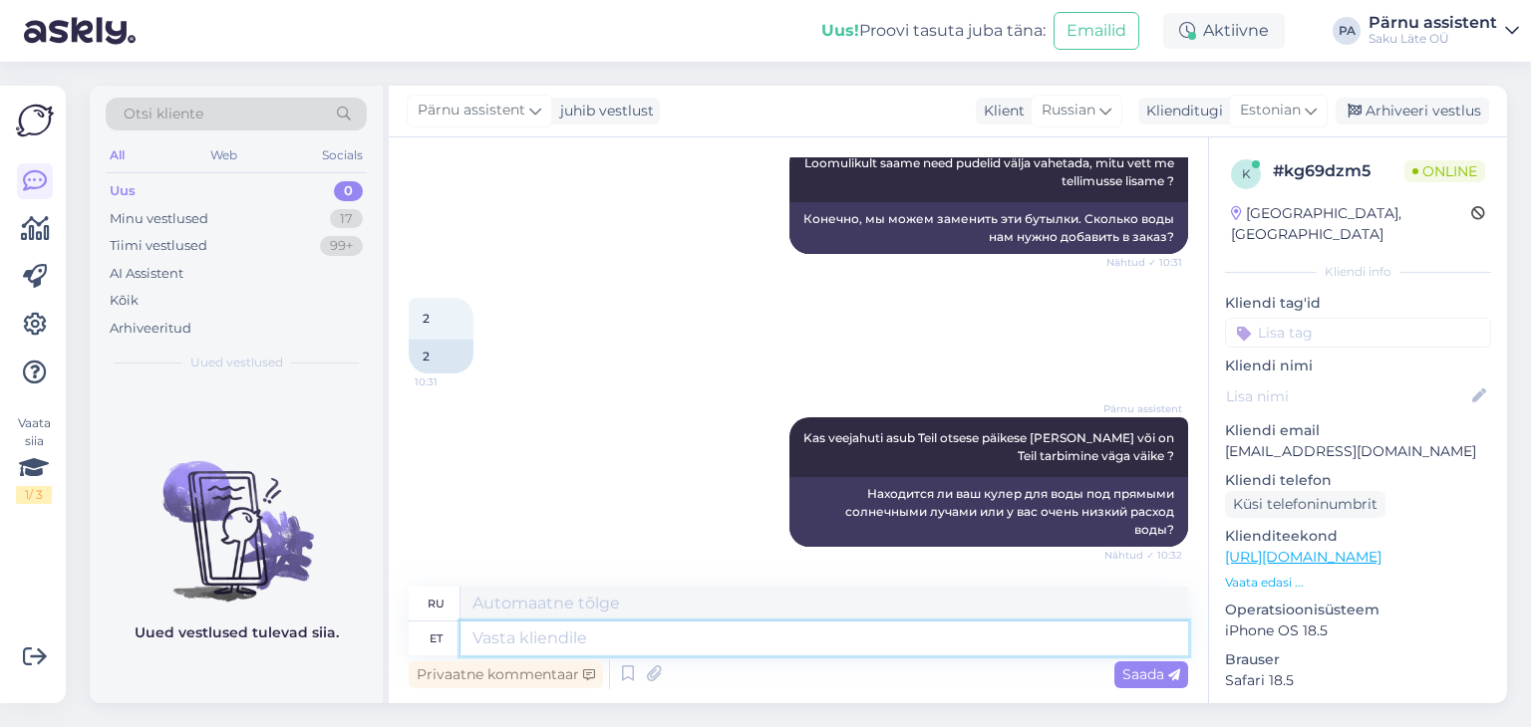
scroll to position [843, 0]
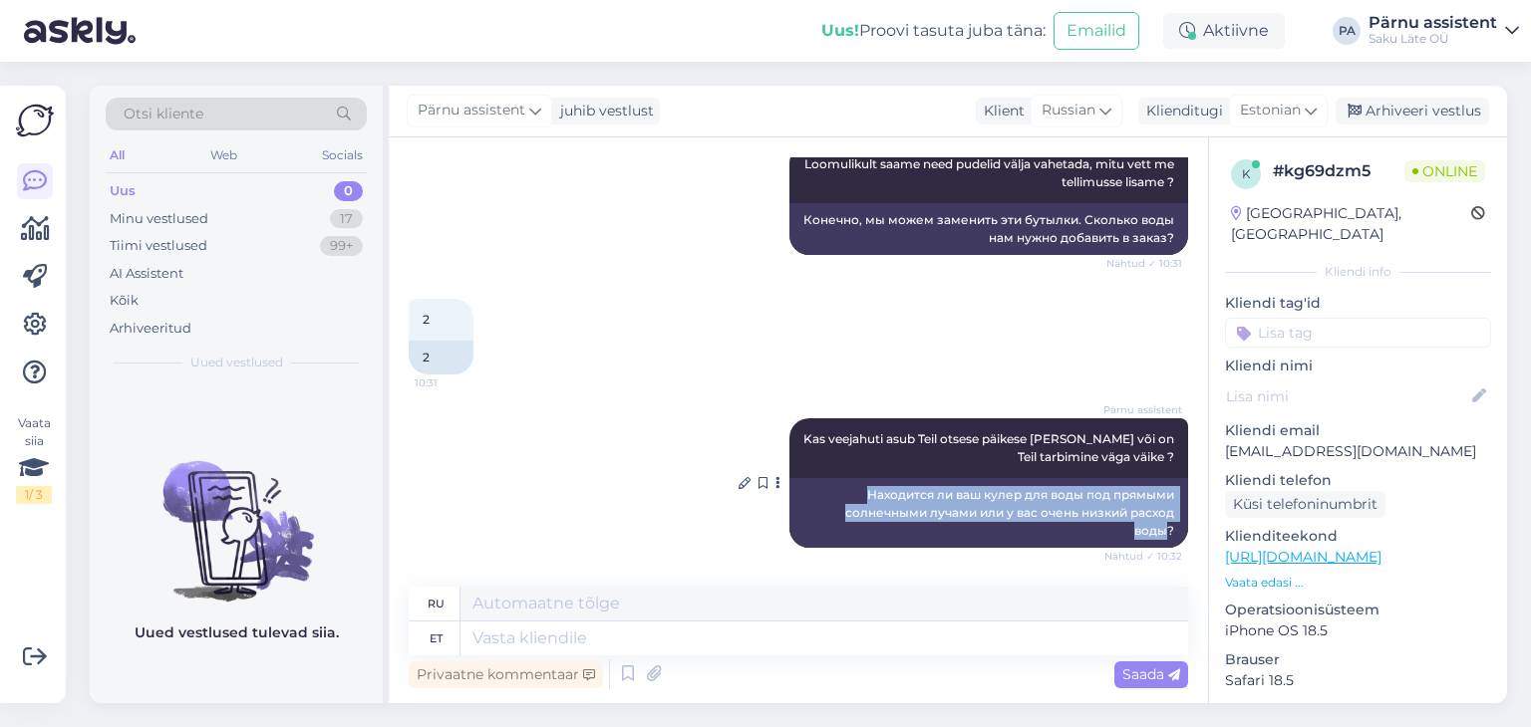
drag, startPoint x: 1153, startPoint y: 525, endPoint x: 853, endPoint y: 490, distance: 302.0
click at [853, 490] on div "Находится ли ваш кулер для воды под прямыми солнечными лучами или у вас очень н…" at bounding box center [988, 513] width 399 height 70
copy div "Находится ли ваш кулер для воды под прямыми солнечными лучами или у вас очень н…"
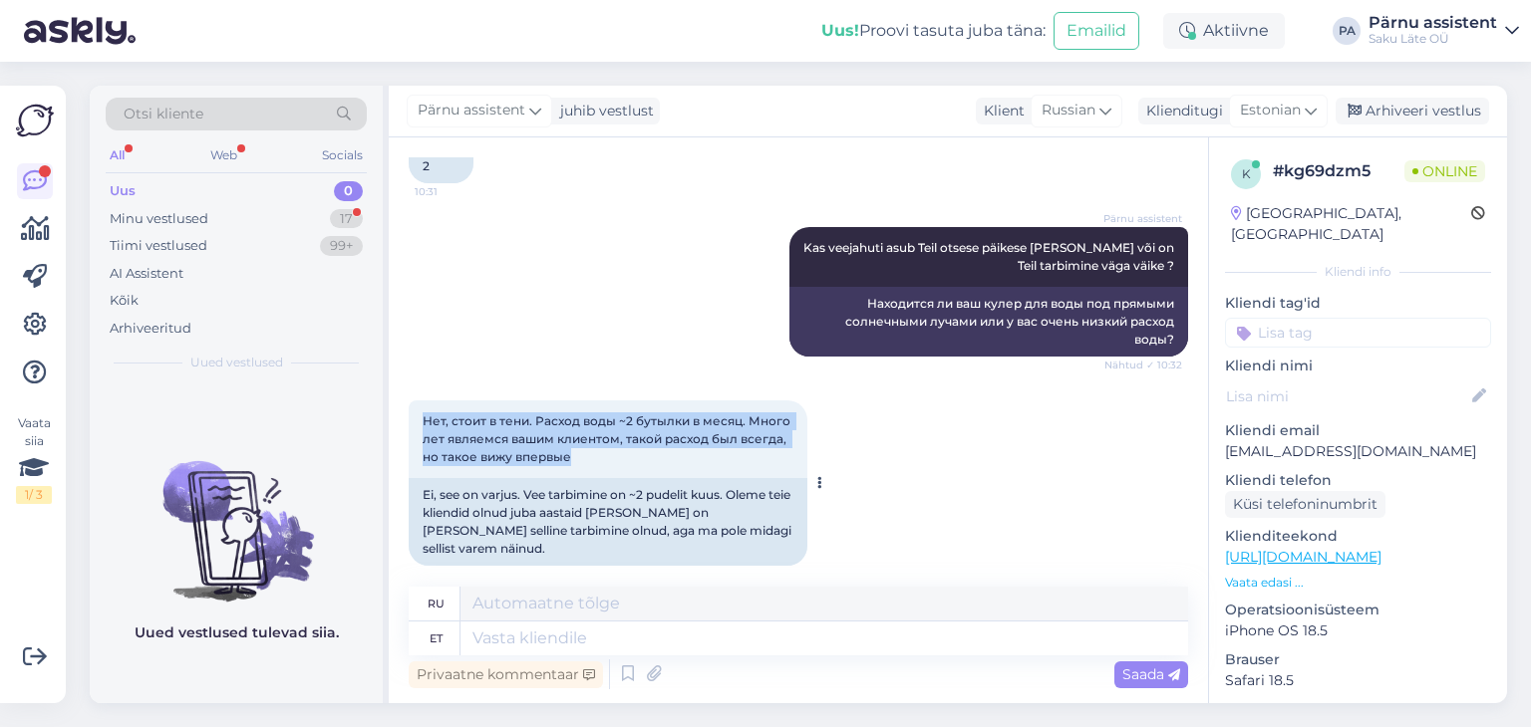
drag, startPoint x: 572, startPoint y: 460, endPoint x: 419, endPoint y: 404, distance: 163.6
click at [419, 404] on div "Нет, стоит в тени. Расход воды ~2 бутылки в месяц. Много лет являемся вашим кли…" at bounding box center [608, 440] width 399 height 78
copy span "Нет, стоит в тени. Расход воды ~2 бутылки в месяц. Много лет являемся вашим кли…"
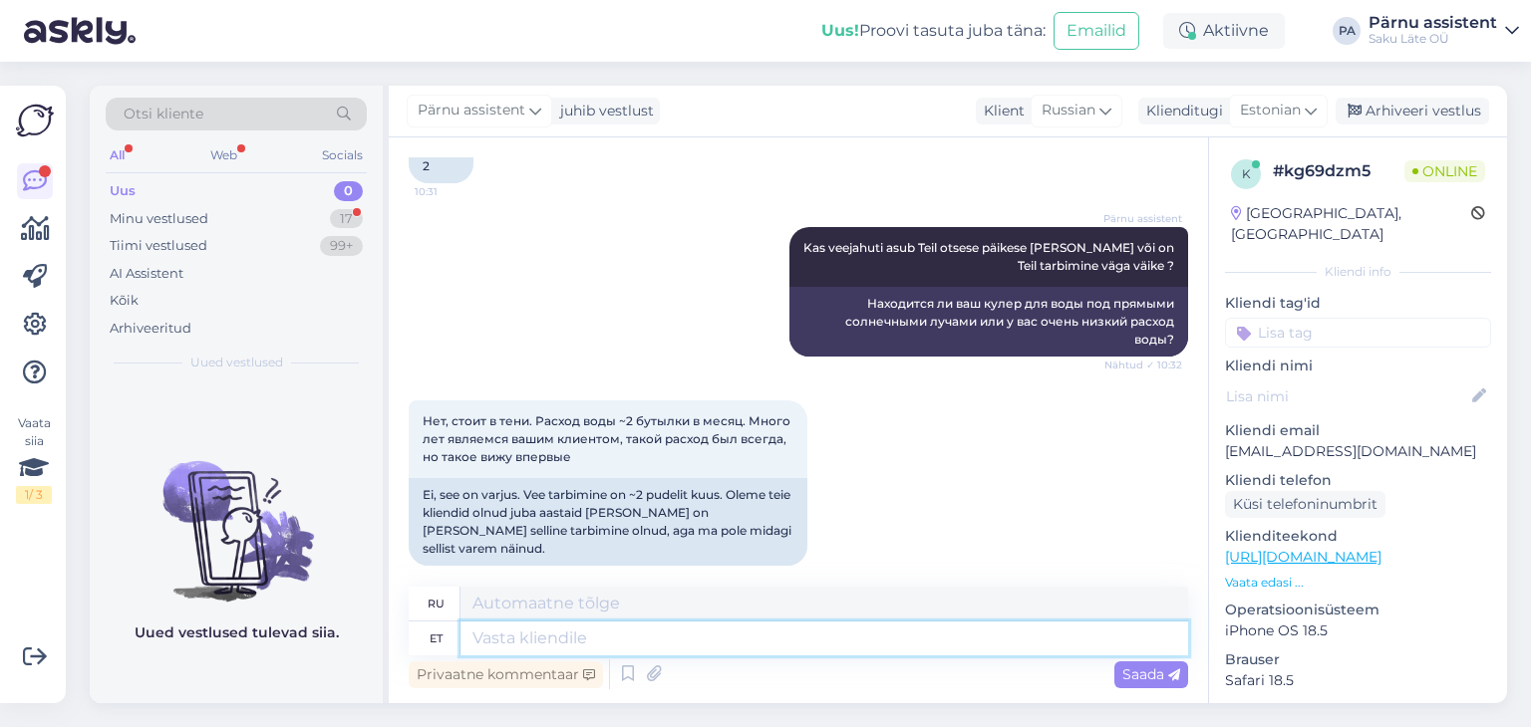
click at [580, 646] on textarea at bounding box center [823, 639] width 727 height 34
type textarea "[PERSON_NAME]"
type textarea "Потому что"
type textarea "Kuna tegemist"
type textarea "Потому что это"
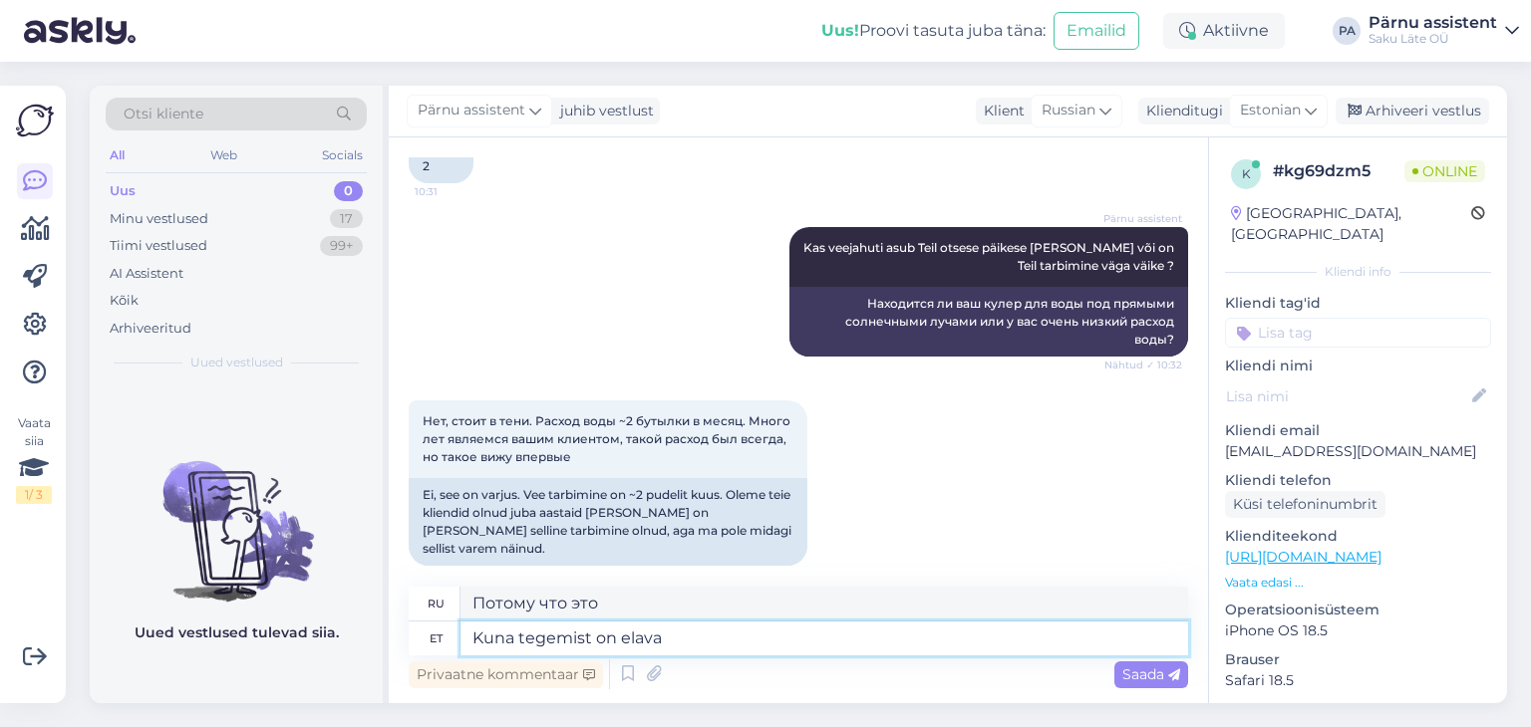
type textarea "Kuna tegemist on elava v"
type textarea "Потому что это живое"
type textarea "Kuna tegemist on elava veega"
type textarea "Потому что это живая вода."
type textarea "Kuna tegemist on"
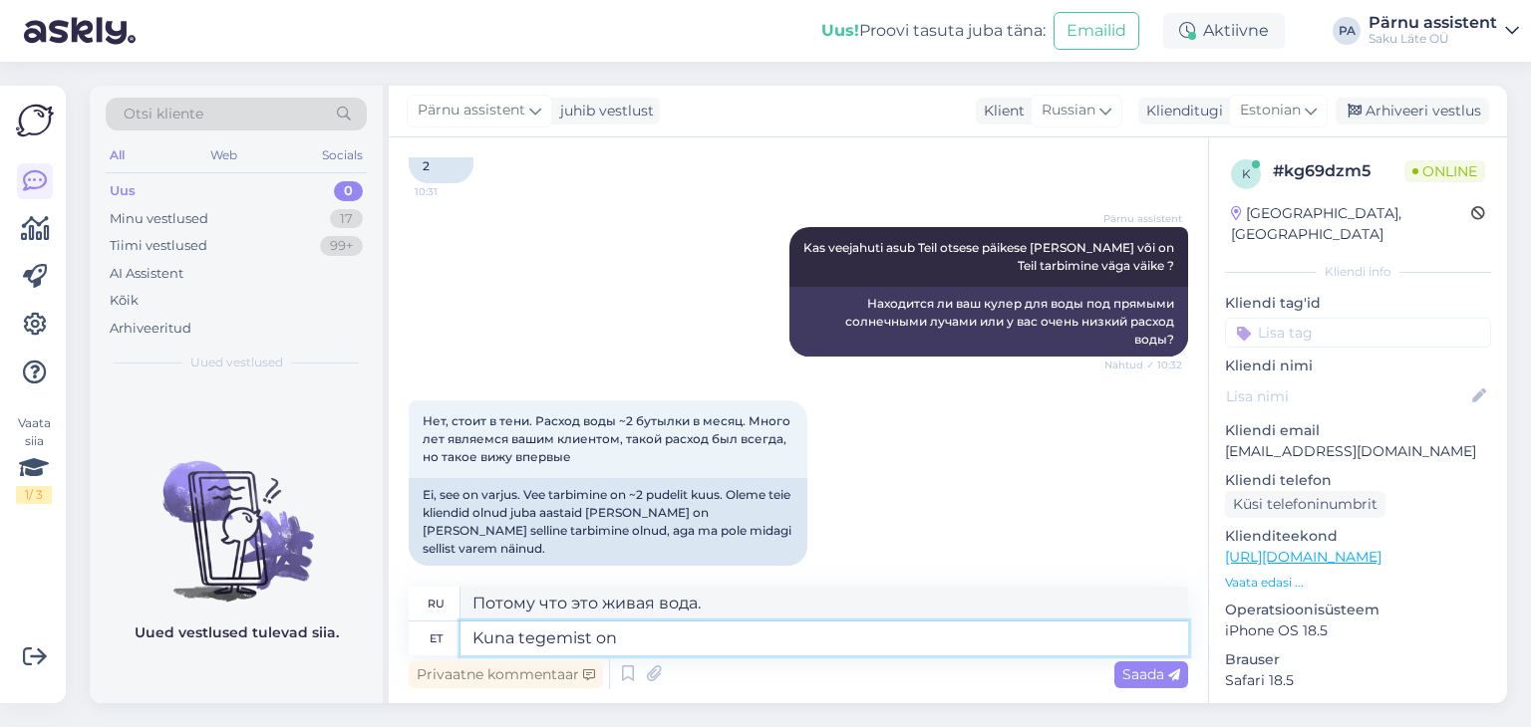
type textarea "Потому что это живое"
type textarea "Kuna tegemist"
type textarea "Потому что это"
type textarea "K"
type textarea "Потому что"
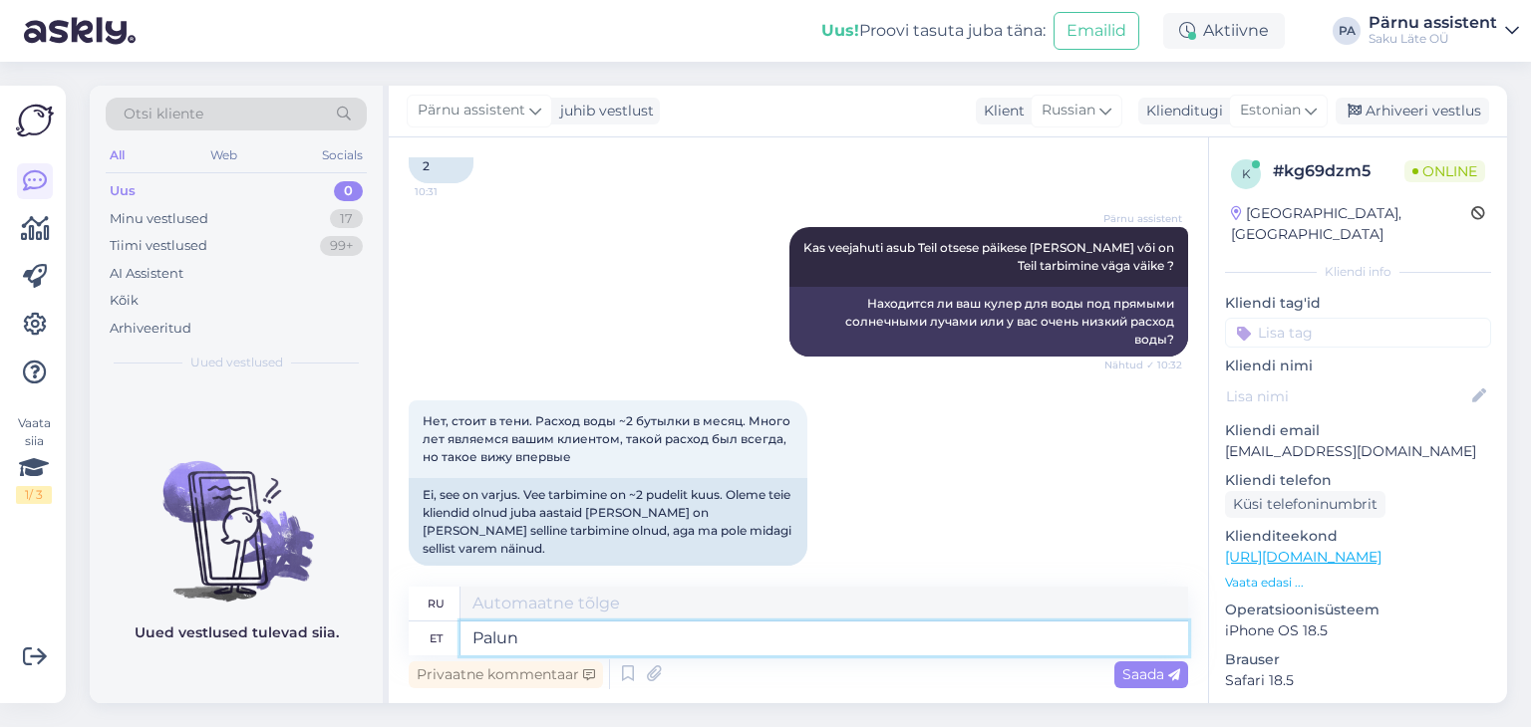
type textarea "Palun"
type textarea "Пожалуйста"
type textarea "Palun öelge l"
type textarea "Пожалуйста, скажите мне."
type textarea "Palun öelge lepingu n"
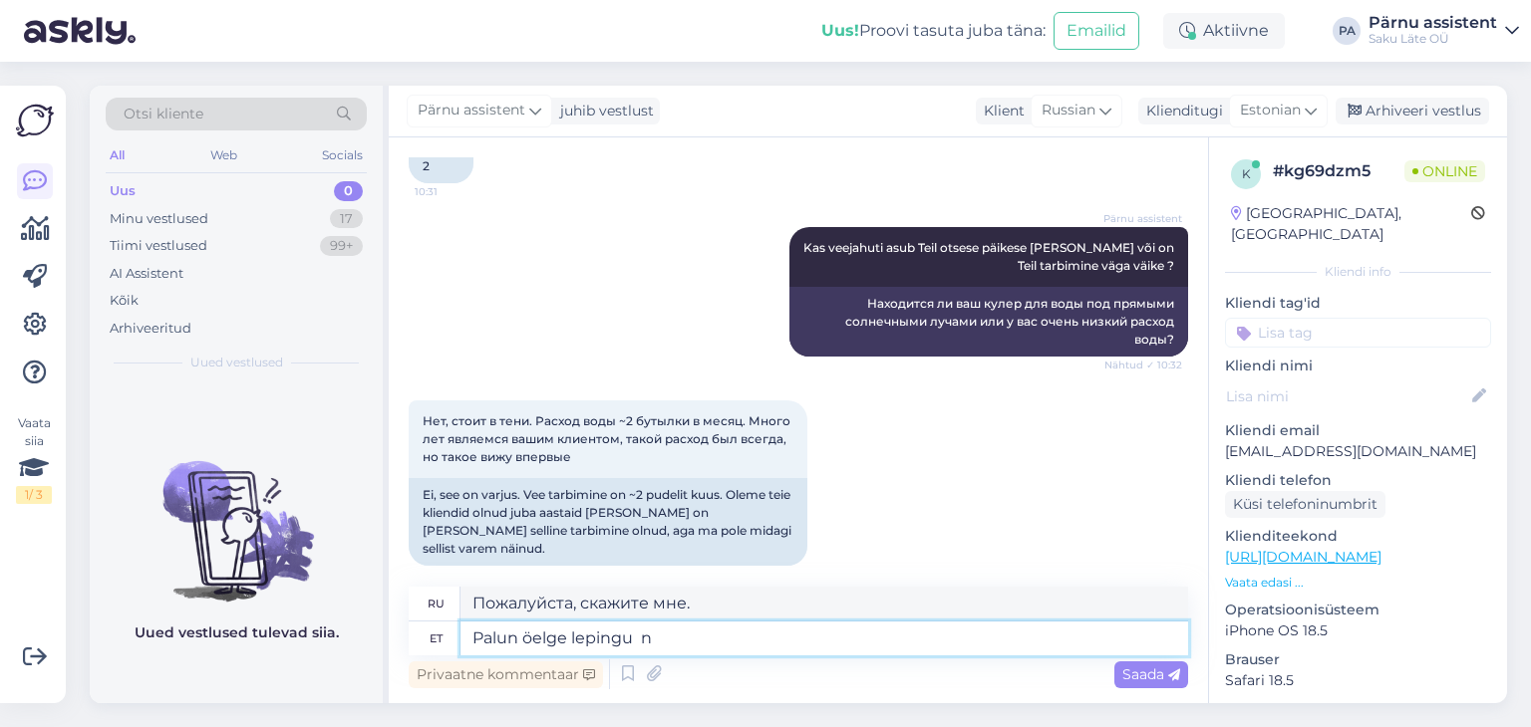
type textarea "Пожалуйста, ознакомьте меня с контрактом."
type textarea "Palun öelge lepingu number"
type textarea "Пожалуйста, укажите номер договора."
type textarea "Palun öelge lepingu number või e"
type textarea "Пожалуйста, укажите номер договора или"
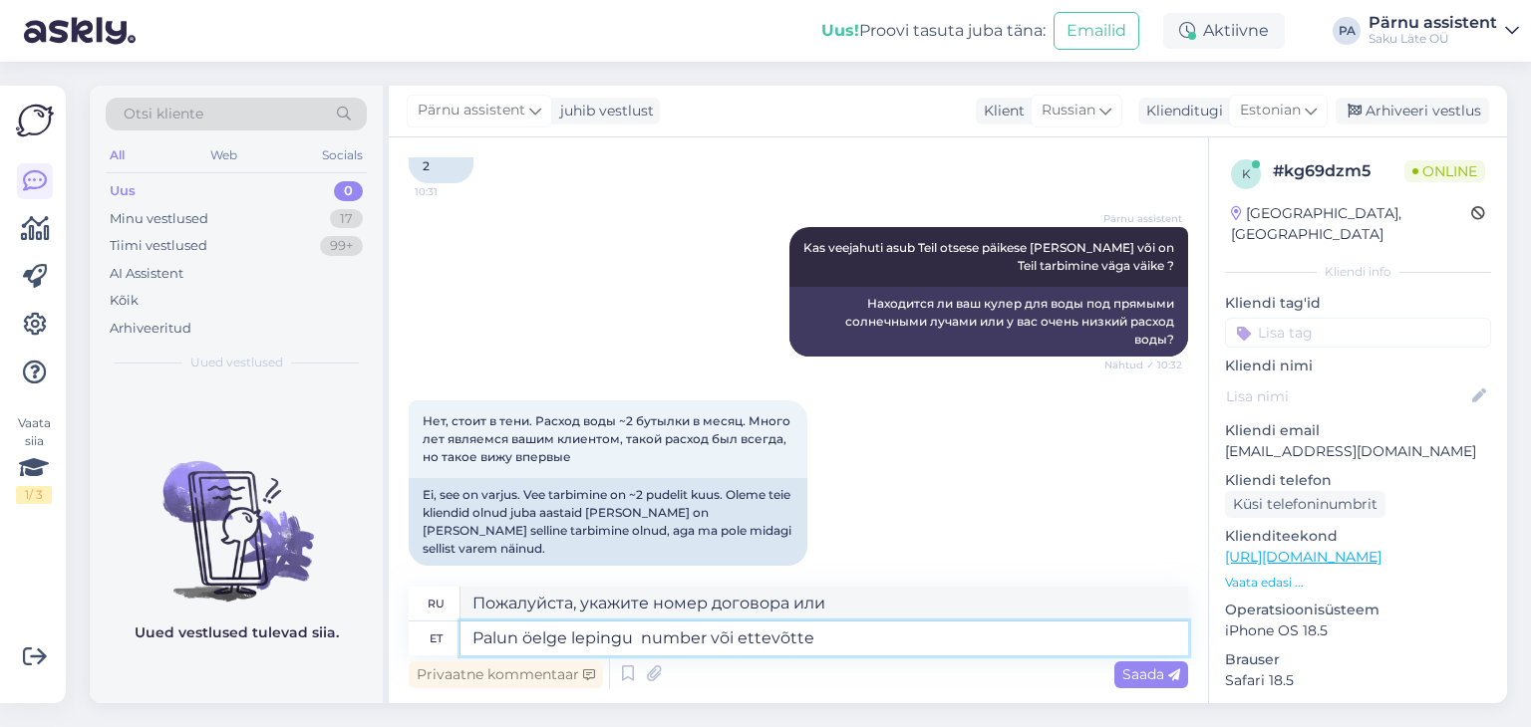
type textarea "Palun öelge lepingu number või ettevõtte n"
type textarea "Пожалуйста, укажите номер договора или название компании."
type textarea "Palun öelge lepingu number või ettevõtte [PERSON_NAME] nimel l"
type textarea "Пожалуйста, укажите номер договора или название компании, от имени которой"
type textarea "Palun öelge lepingu number või ettevõtte [PERSON_NAME] nimel [PERSON_NAME] o"
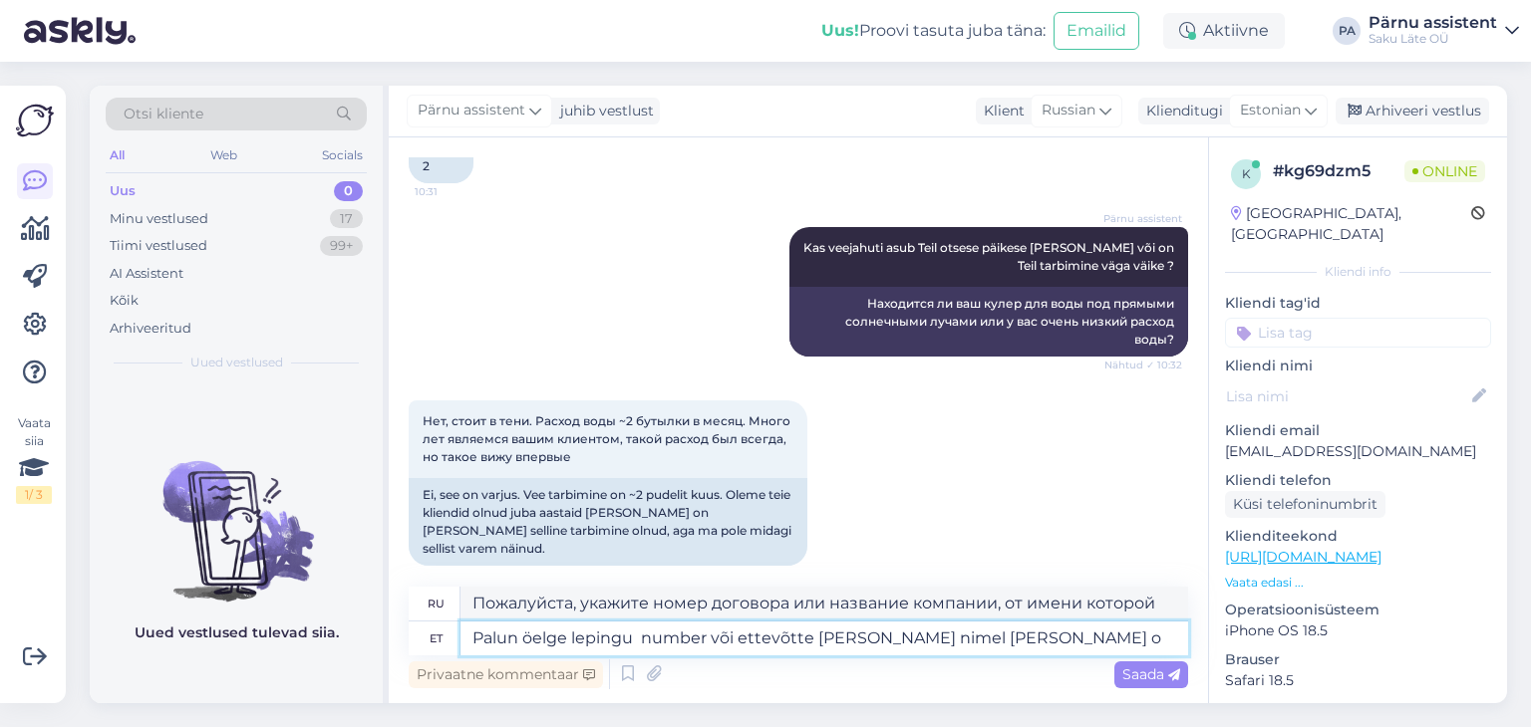
type textarea "Укажите, пожалуйста, номер договора или название компании, от имени которой под…"
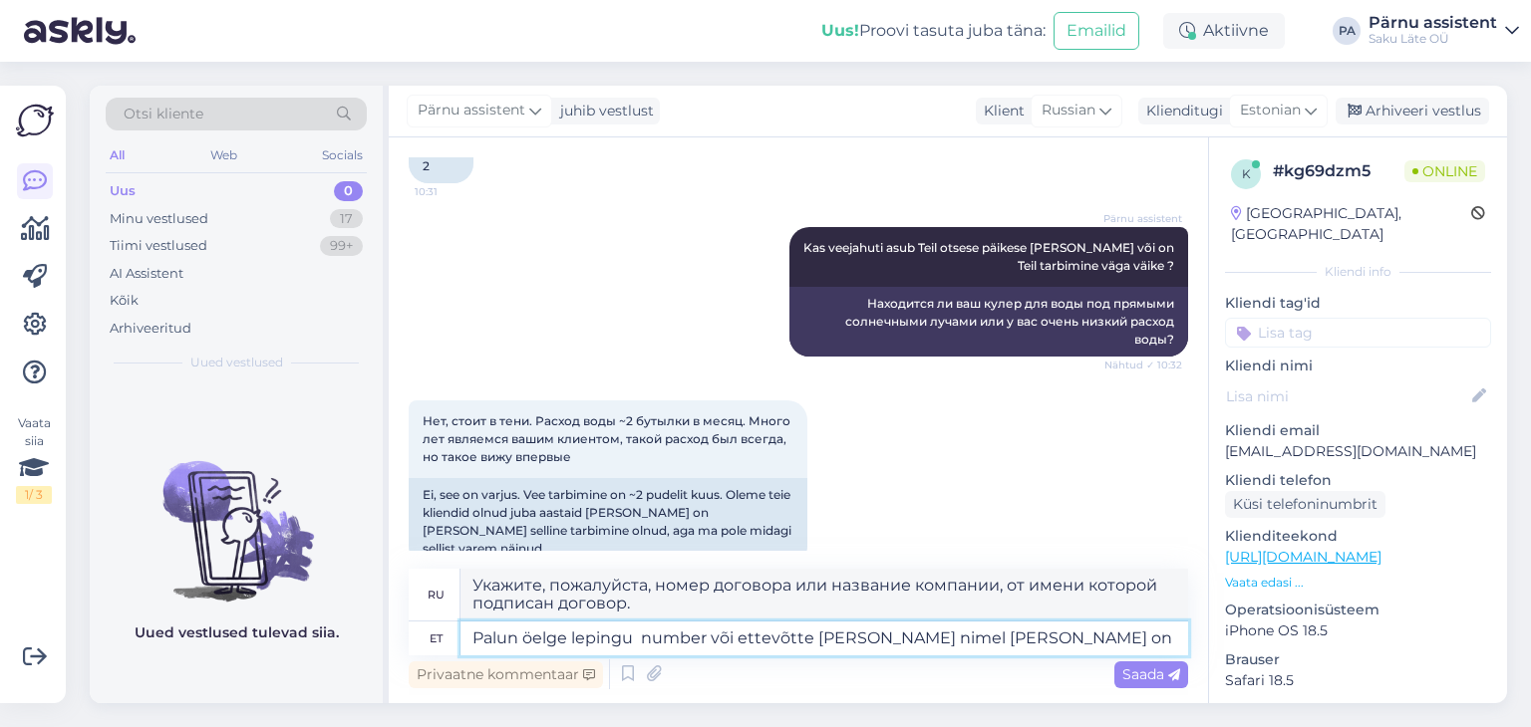
type textarea "Palun öelge lepingu number või ettevõtte [PERSON_NAME] nimel [PERSON_NAME] on"
type textarea "Пожалуйста, укажите номер договора или название компании, на имя которой заключ…"
type textarea "Palun öelge lepingu number või ettevõtte [PERSON_NAME] nimel [PERSON_NAME] on ?"
type textarea "Укажите, пожалуйста, номер договора или название компании, на имя которой заклю…"
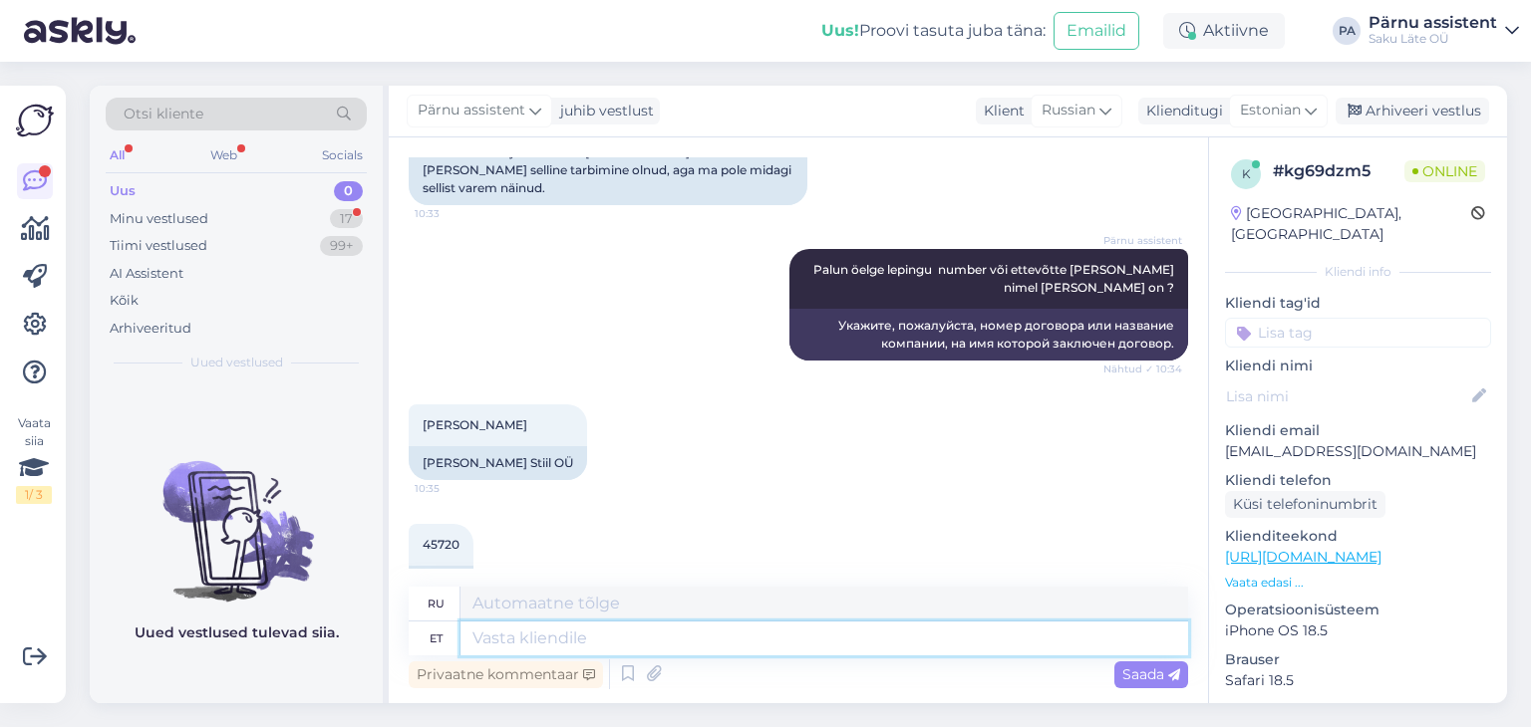
scroll to position [1428, 0]
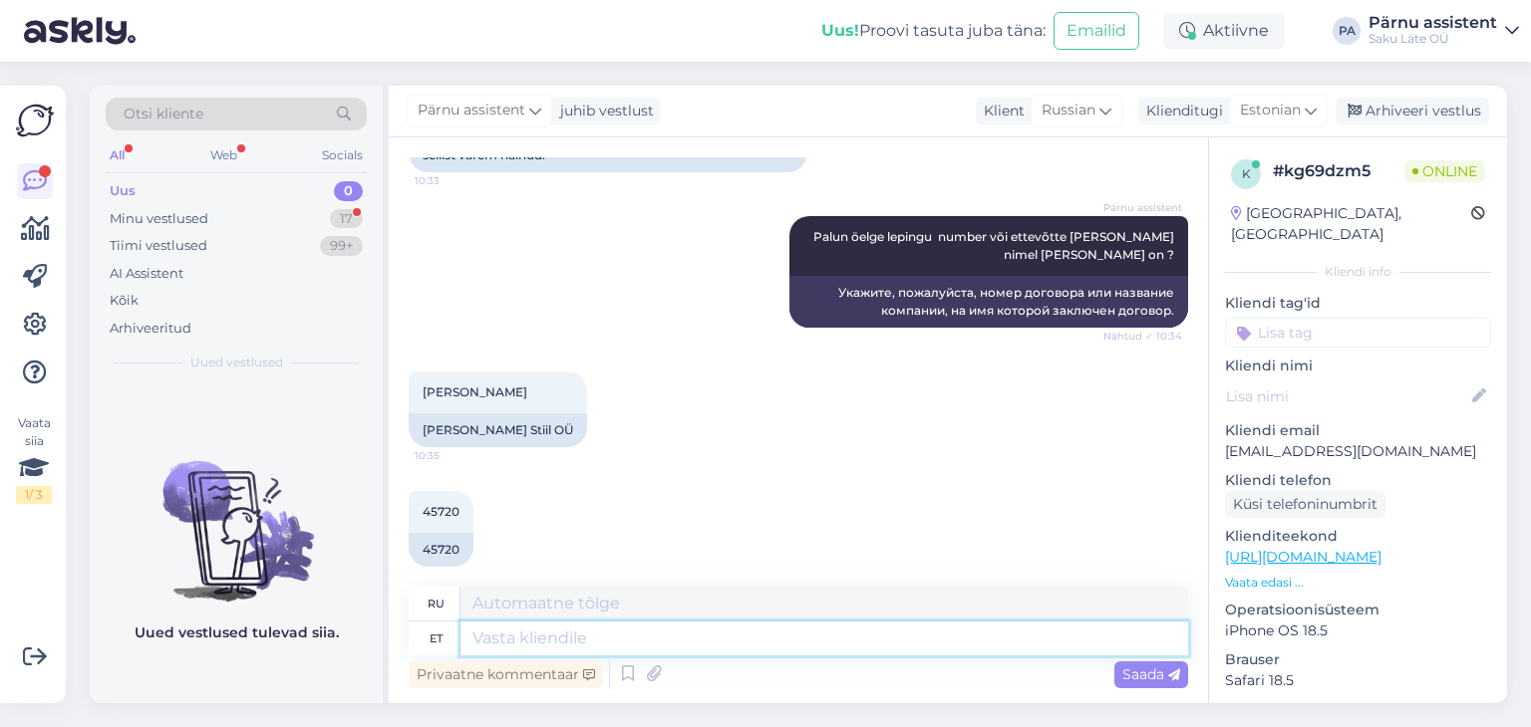
click at [658, 631] on textarea at bounding box center [823, 639] width 727 height 34
click at [618, 643] on textarea at bounding box center [823, 639] width 727 height 34
type textarea "Kas"
type textarea "Является"
type textarea "Kas Teil"
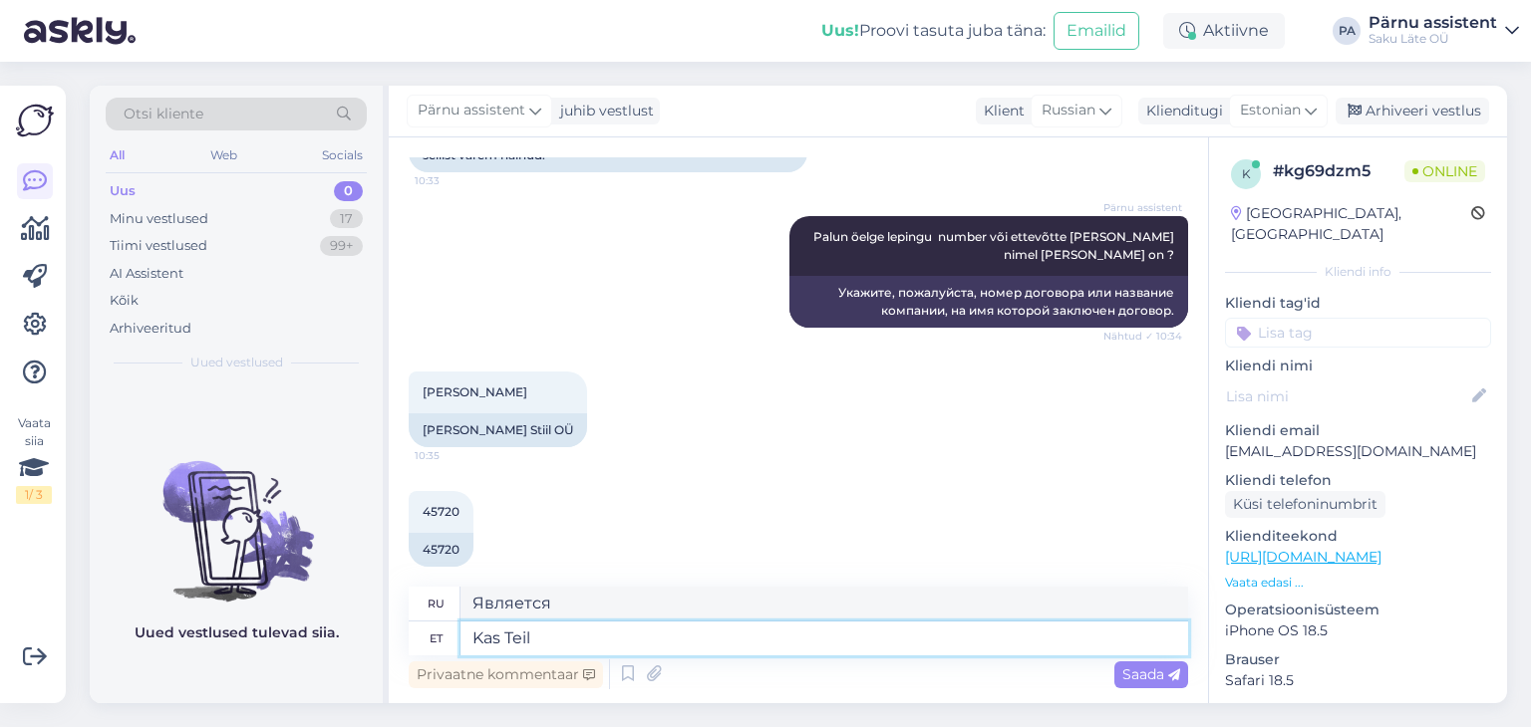
type textarea "У вас есть"
type textarea "Kas Teil oleks"
type textarea "Вы бы имели"
type textarea "Kas Teil oleks võimalik"
type textarea "А вы смогли бы?"
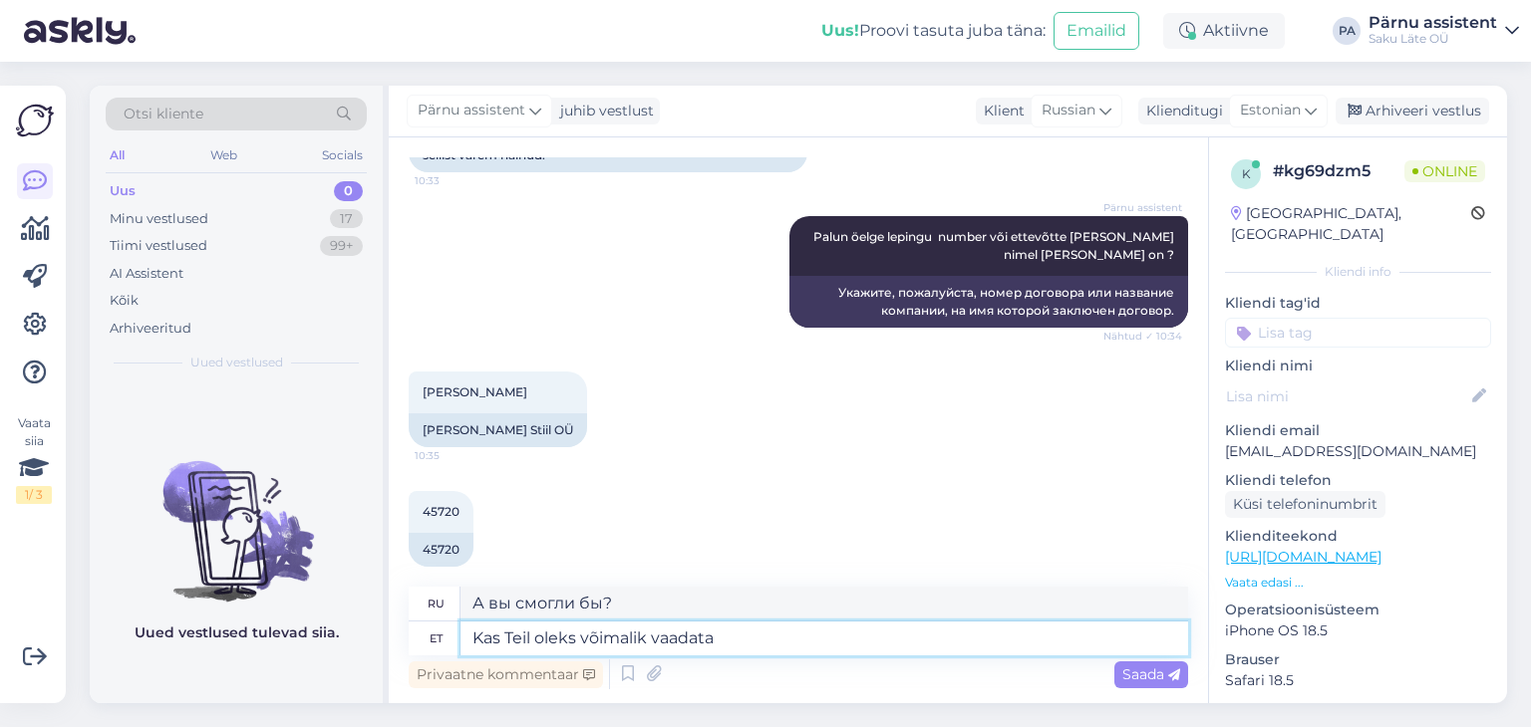
type textarea "Kas Teil oleks võimalik vaadata"
type textarea "Не могли бы вы взглянуть?"
type textarea "Kas Teil oleks võimalik vaadata pudeli k"
type textarea "Не могли бы вы взглянуть на бутылку?"
type textarea "Kas Teil oleks võimalik vaadata pudeli kaelal"
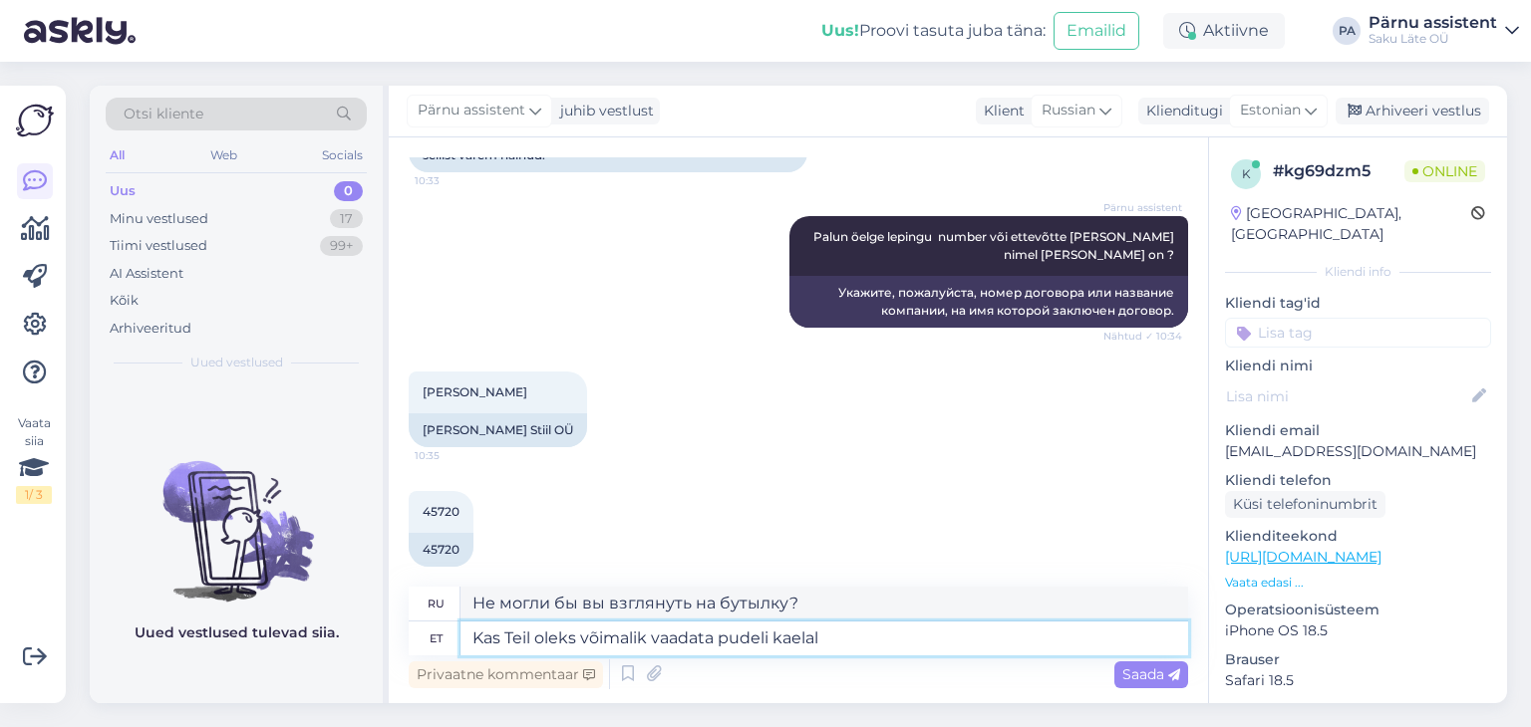
type textarea "Не могли бы вы взглянуть на горлышко бутылки?"
type textarea "Kas Teil oleks võimalik vaadata pudeli kaelal olevat kuupäeva"
type textarea "Не могли бы вы проверить дату на горлышке бутылки?"
type textarea "Kas Teil oleks võimalik vaadata pudeli kaelal olevat kuupäeva ("
type textarea "Можете ли вы проверить дату на горлышке бутылки ("
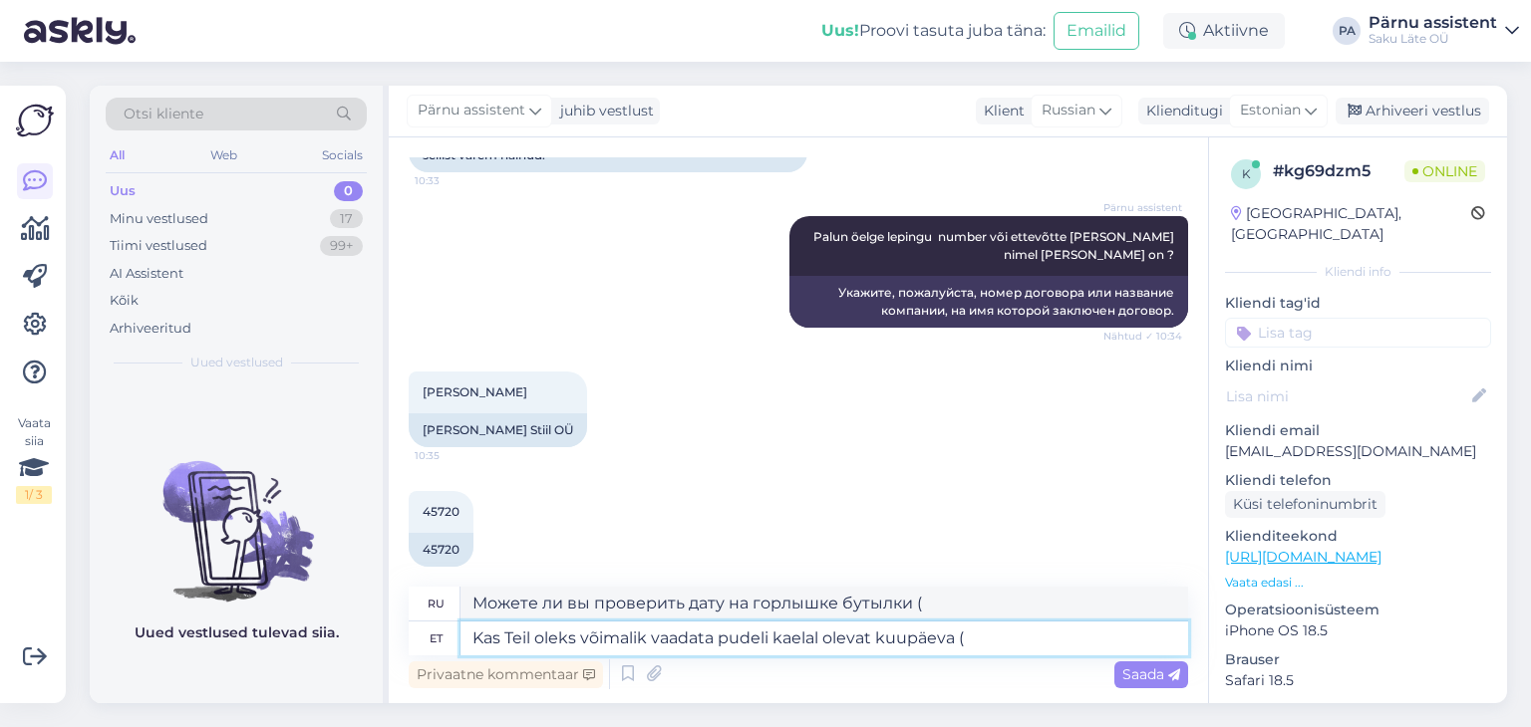
type textarea "Kas Teil oleks võimalik vaadata pudeli kaelal olevat kuupäeva"
type textarea "Не могли бы вы проверить дату на горлышке бутылки?"
type textarea "Kas Teil oleks võimalik vaadata pudeli kaelal olevat kuupäeva, eeldatatvasti o"
type textarea "Вы, наверное, могли бы проверить дату на горлышке бутылки?"
type textarea "Kas Teil oleks võimalik vaadata pudeli kaelal olevat kuupäeva, eeldatatvasti on"
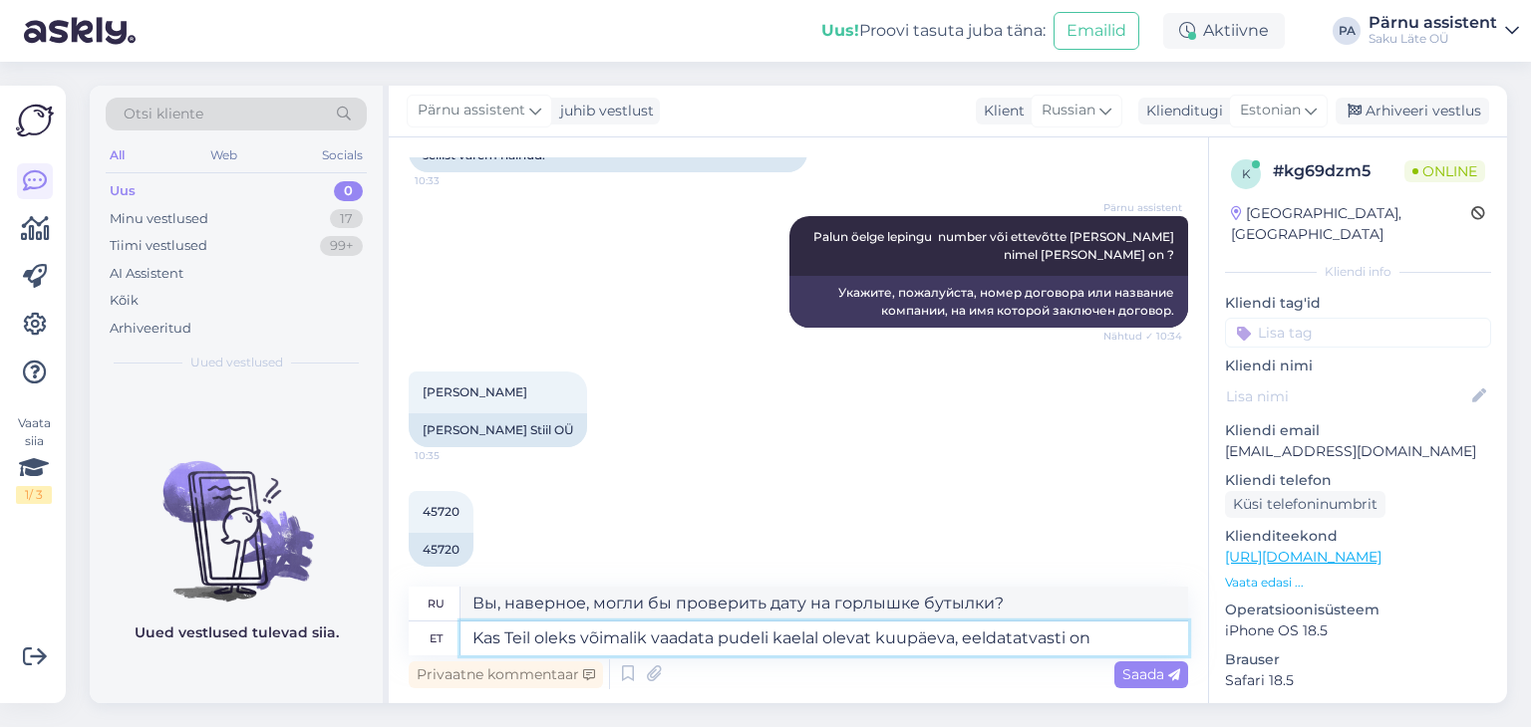
type textarea "Можете ли вы проверить дату на горлышке бутылки? Предполагается, что"
type textarea "Kas Teil oleks võimalik vaadata pudeli kaelal olevat kuupäeva, eeldatatvasti on…"
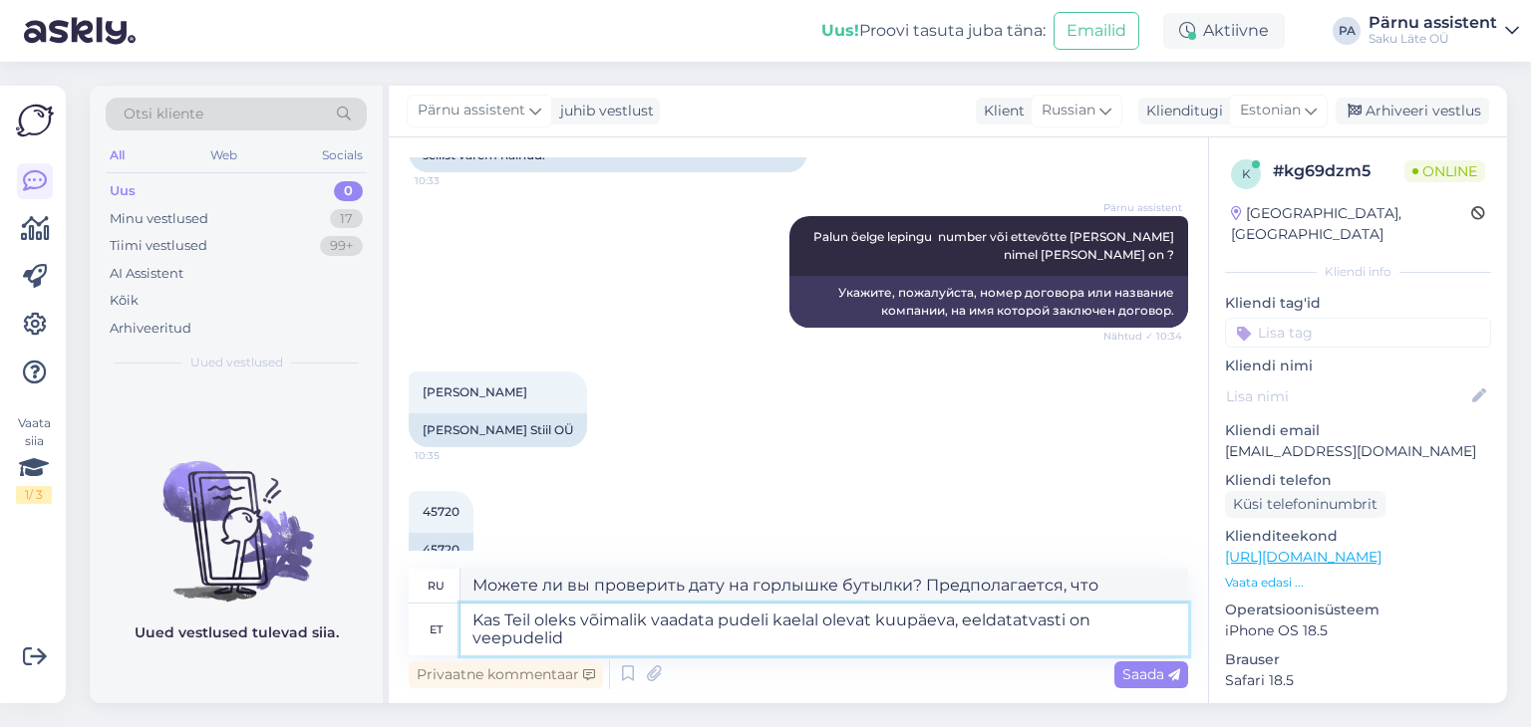
type textarea "Можете ли вы проверить дату на горлышке бутылки, предположительно, это бутылки …"
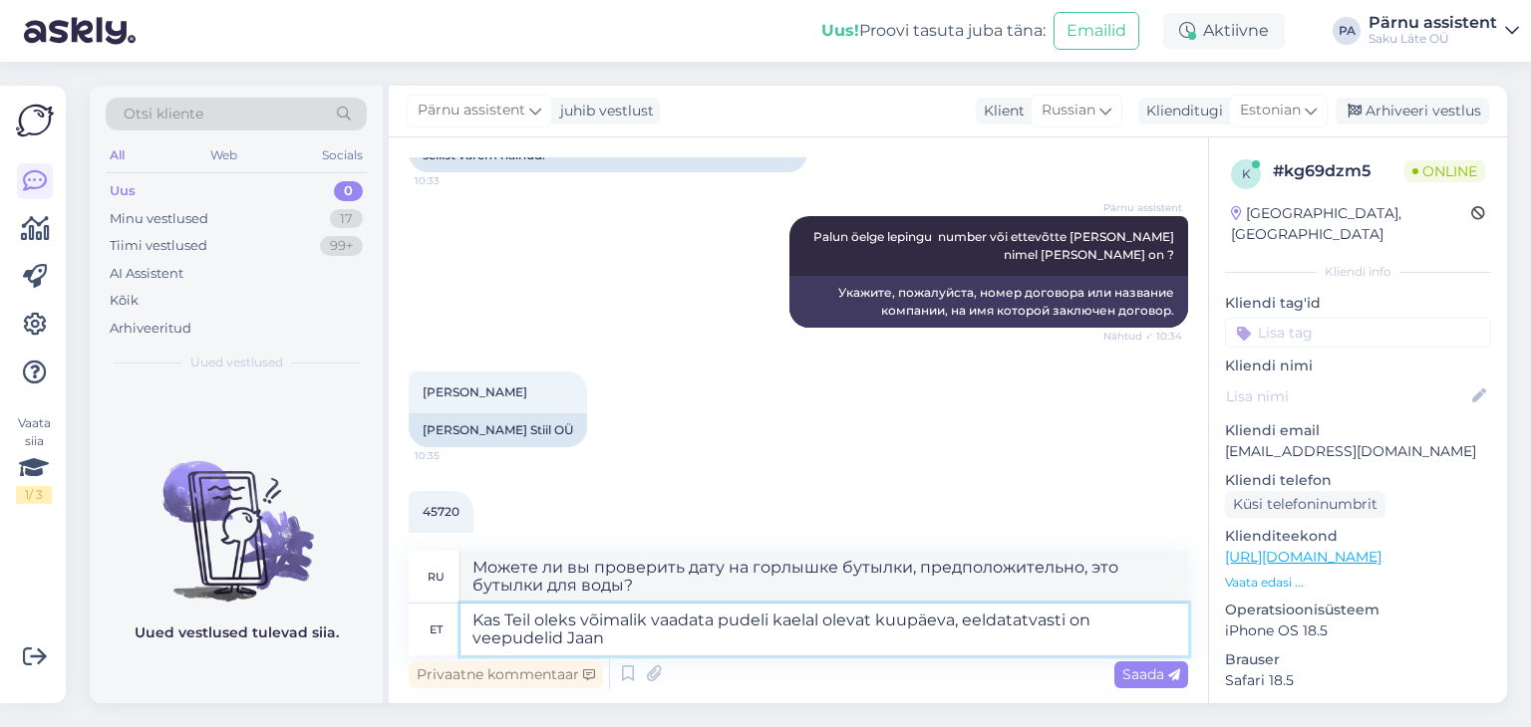
type textarea "Kas Teil oleks võimalik vaadata pudeli kaelal olevat kuupäeva, eeldatatvasti on…"
type textarea "Не могли бы вы проверить дату на горлышке бутылки? Полагаю, бутылки с водой был…"
click at [1062, 618] on textarea "Kas Teil oleks võimalik vaadata pudeli kaelal olevat kuupäeva, eeldatatvasti on…" at bounding box center [823, 630] width 727 height 52
type textarea "Kas Teil oleks võimalik vaadata pudeli kaelal olevat kuupäeva, eelda on veepude…"
type textarea "Не могли бы вы проверить дату на горлышке бутылки? Я предполагаю, что бутылки с…"
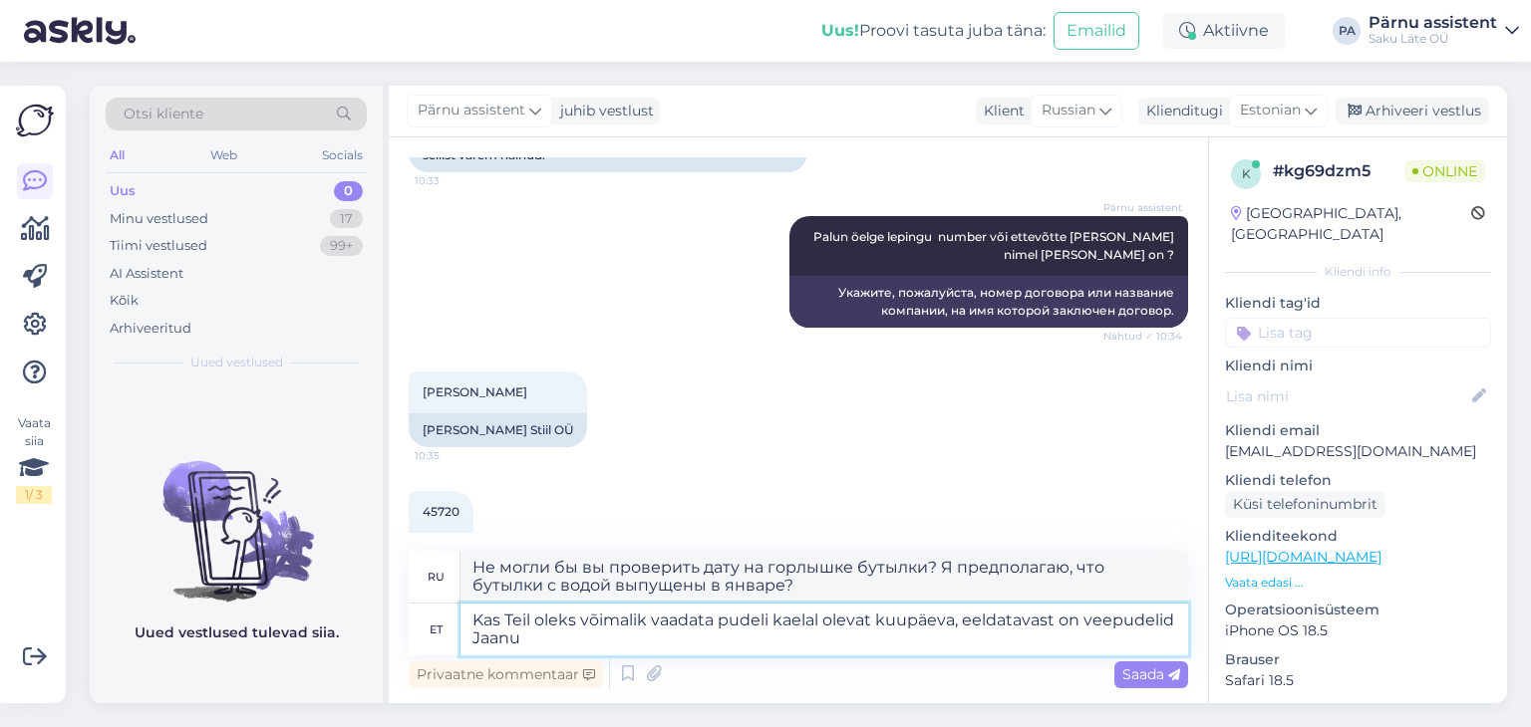
type textarea "Kas Teil oleks võimalik vaadata pudeli kaelal olevat kuupäeva, eeldatavasti on …"
type textarea "Не могли бы вы проверить дату на горлышке бутылки? Бутылки с водой, предположит…"
click at [563, 647] on textarea "Kas Teil oleks võimalik vaadata pudeli kaelal olevat kuupäeva, eeldatavasti on …" at bounding box center [823, 630] width 727 height 52
type textarea "Kas Teil oleks võimalik vaadata pudeli kaelal olevat kuupäeva, eeldatavasti on …"
type textarea "Не могли бы вы проверить дату на горлышке бутылки? Бутылки с водой, вероятно, б…"
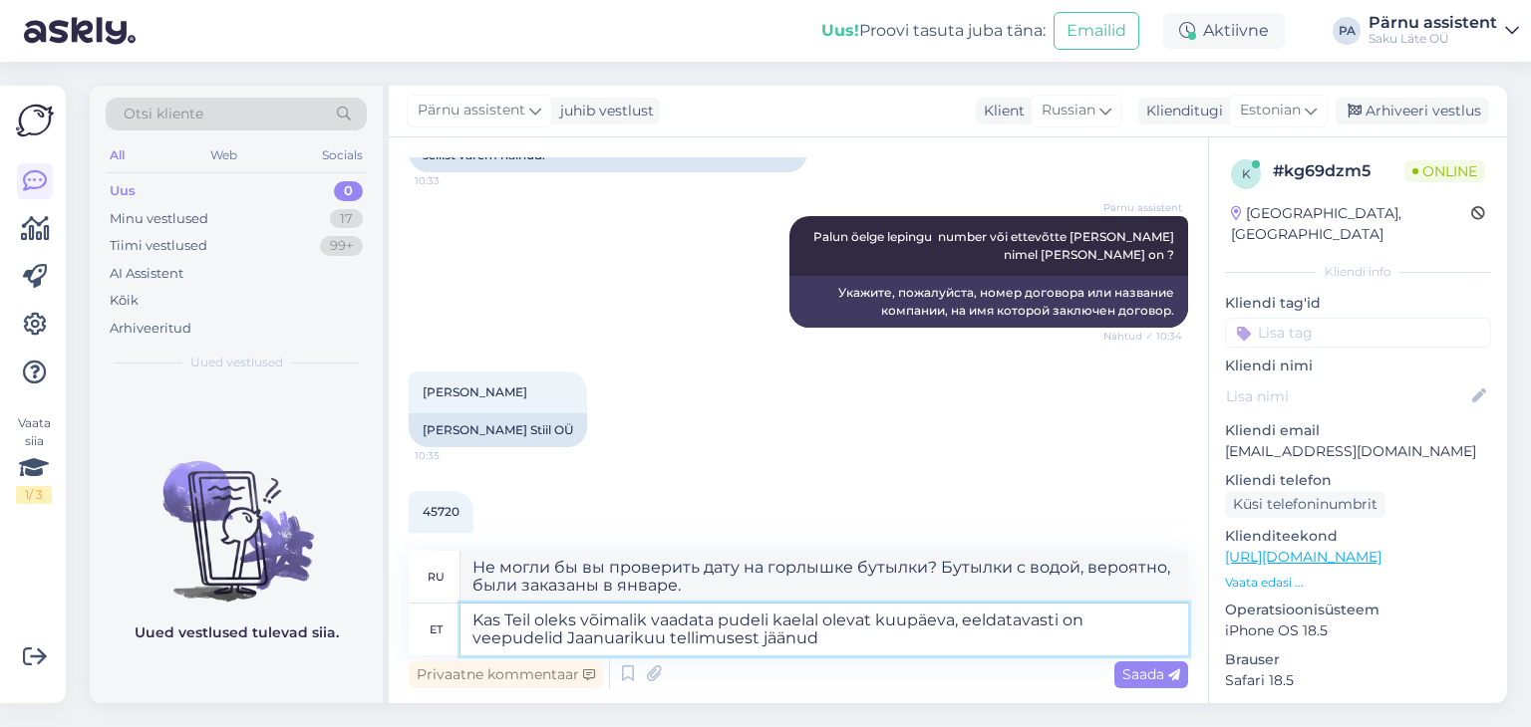
type textarea "Kas Teil oleks võimalik vaadata pudeli kaelal olevat kuupäeva, eeldatavasti on …"
type textarea "Не могли бы вы проверить дату на горлышке бутылки? Полагаю, это бутылки с водой…"
type textarea "Kas Teil oleks võimalik vaadata pudeli kaelal olevat kuupäeva, eeldatavasti on …"
type textarea "Не могли бы вы проверить дату на горлышке бутылки? Предполагается, что бутылки …"
type textarea "Kas Teil oleks võimalik vaadata pudeli kaelal olevat kuupäeva, eeldatavasti on …"
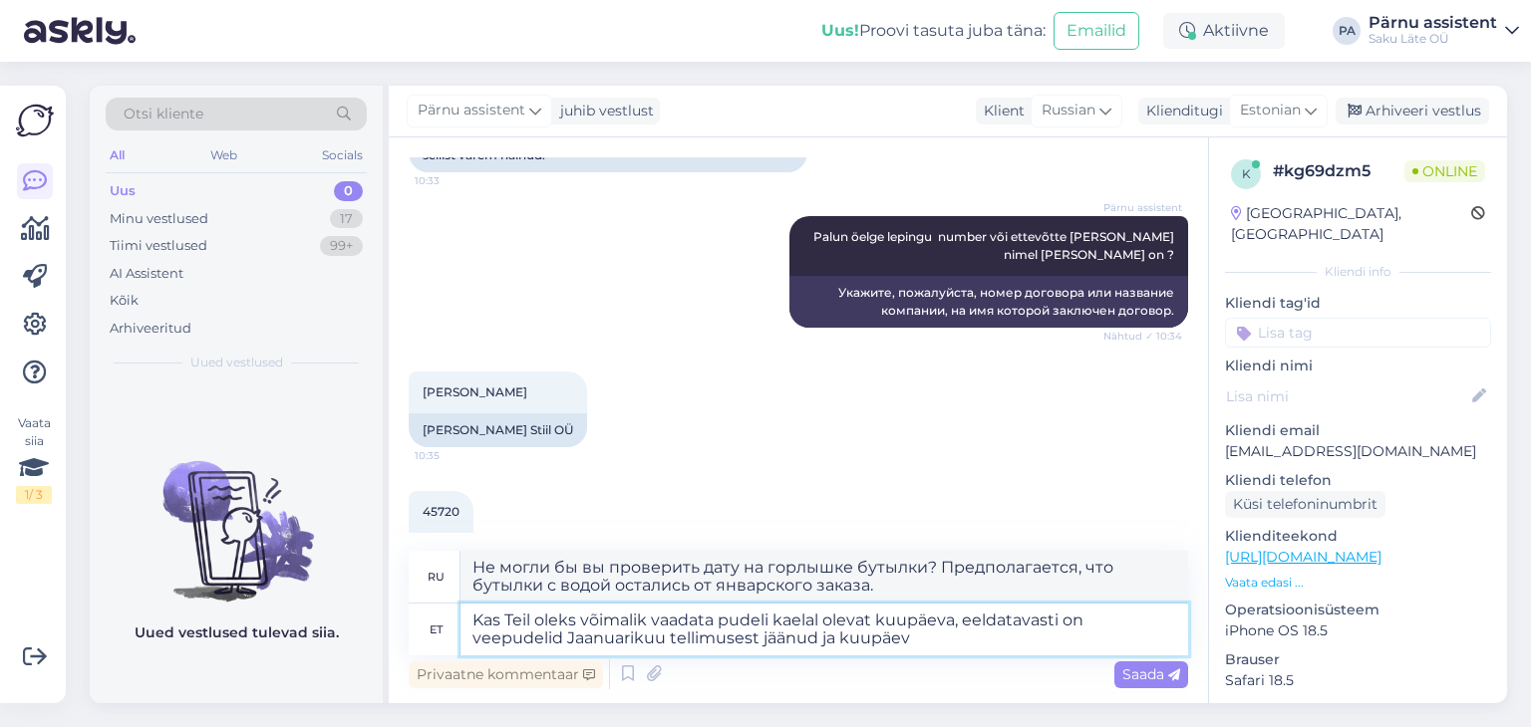
type textarea "Не могли бы вы проверить дату на горлышке бутылки? Предполагается, что бутылки …"
type textarea "Kas Teil oleks võimalik vaadata pudeli kaelal olevat kuupäeva, eeldatavasti on …"
type textarea "Не могли бы вы проверить дату на горлышке бутылки? Предполагается, что бутылки …"
type textarea "Kas Teil oleks võimalik vaadata pudeli kaelal olevat kuupäeva, eeldatavasti on …"
type textarea "Не могли бы вы проверить дату на горлышке бутылки? Полагаю, бутылки с водой из …"
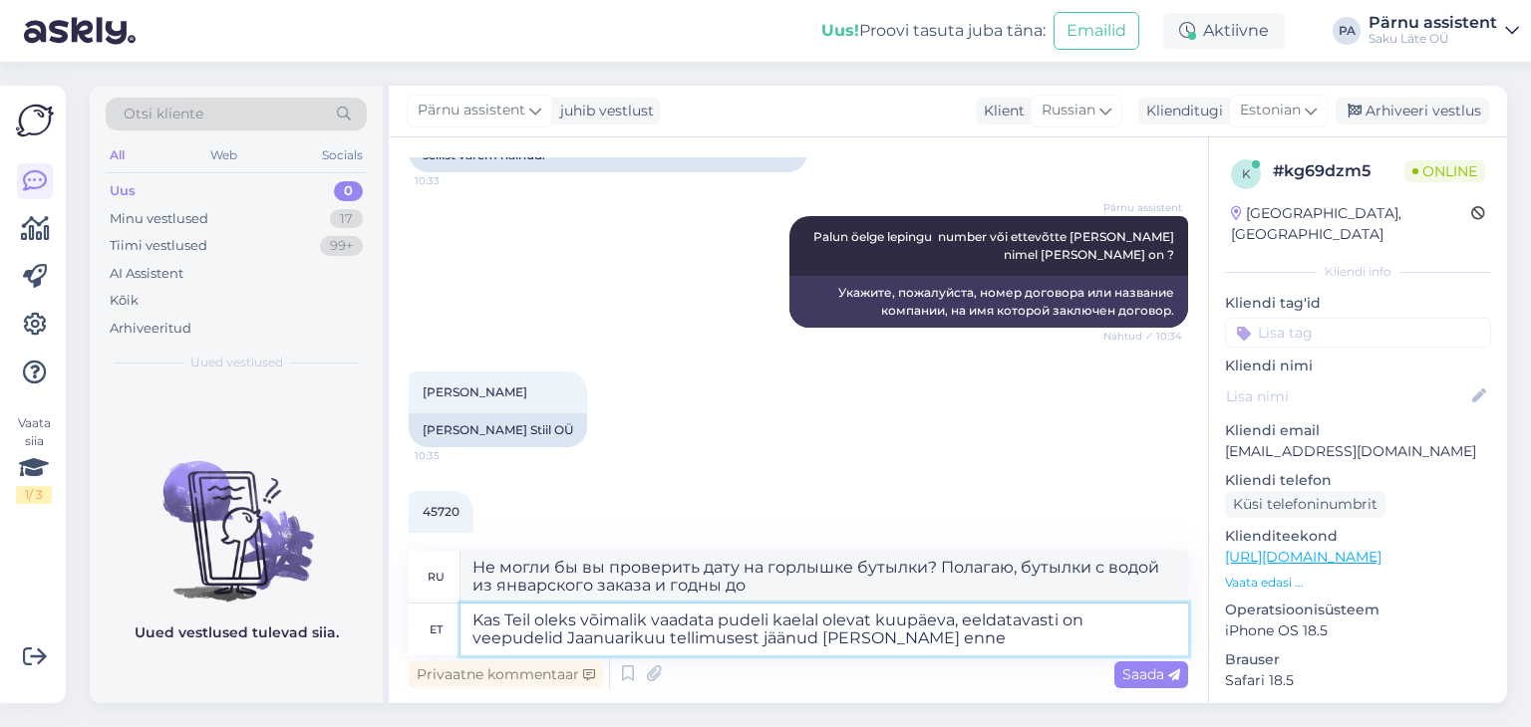
type textarea "Kas Teil oleks võimalik vaadata pudeli kaelal olevat kuupäeva, eeldatavasti on …"
type textarea "Не могли бы вы проверить дату на горлышке бутылки? Полагаю, бутылки с водой был…"
type textarea "Kas Teil oleks võimalik vaadata pudeli kaelal olevat kuupäeva, eeldatavasti on …"
type textarea "Не могли бы вы проверить дату на горлышке бутылки? Предполагается, что бутылки …"
type textarea "Kas Teil oleks võimalik vaadata pudeli kaelal olevat kuupäeva, eeldatavasti on …"
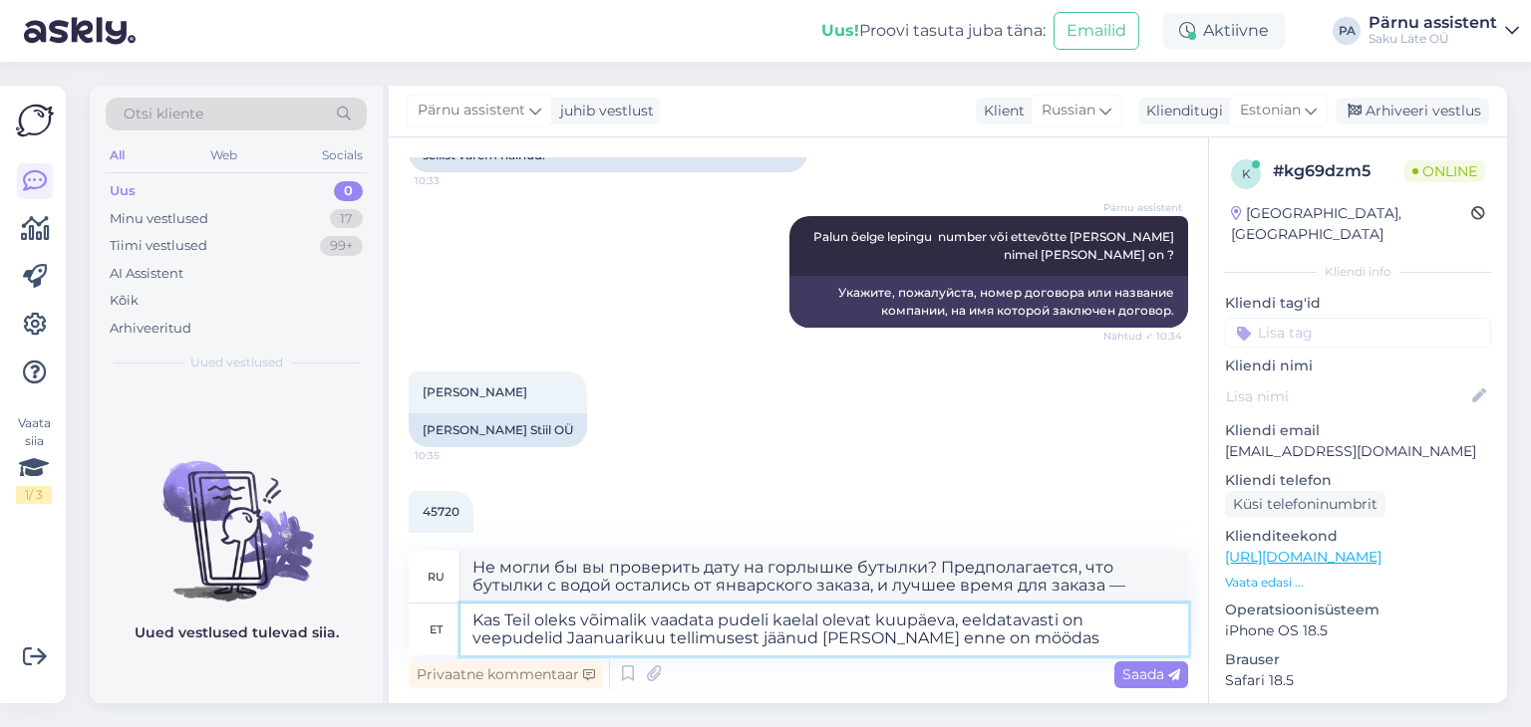
type textarea "Не могли бы вы проверить дату на горлышке бутылки? Полагаю, вода в бутылках был…"
type textarea "Kas Teil oleks võimalik vaadata pudeli kaelal olevat kuupäeva, eeldatavasti on …"
type textarea "Не могли бы вы проверить дату на горлышке бутылки? Предполагается, что бутылки …"
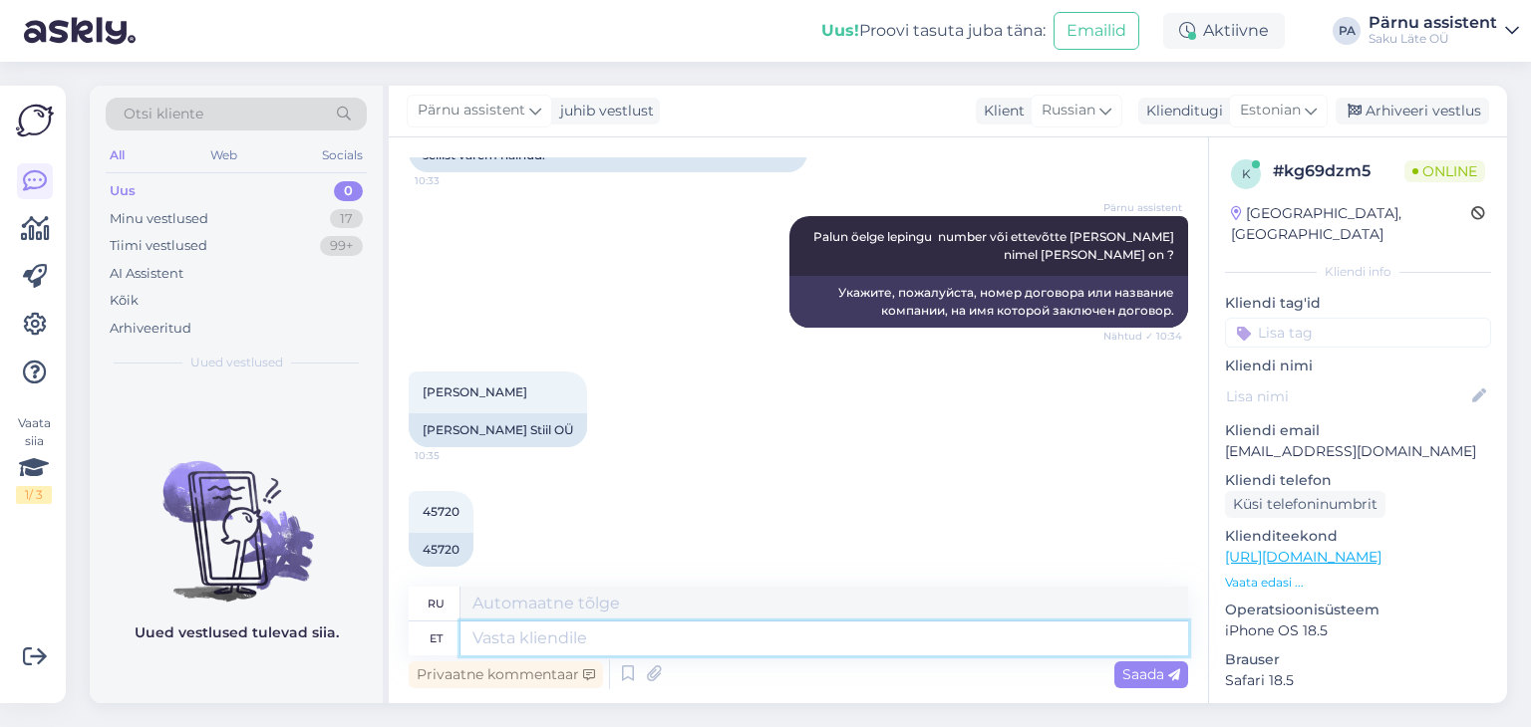
scroll to position [1620, 0]
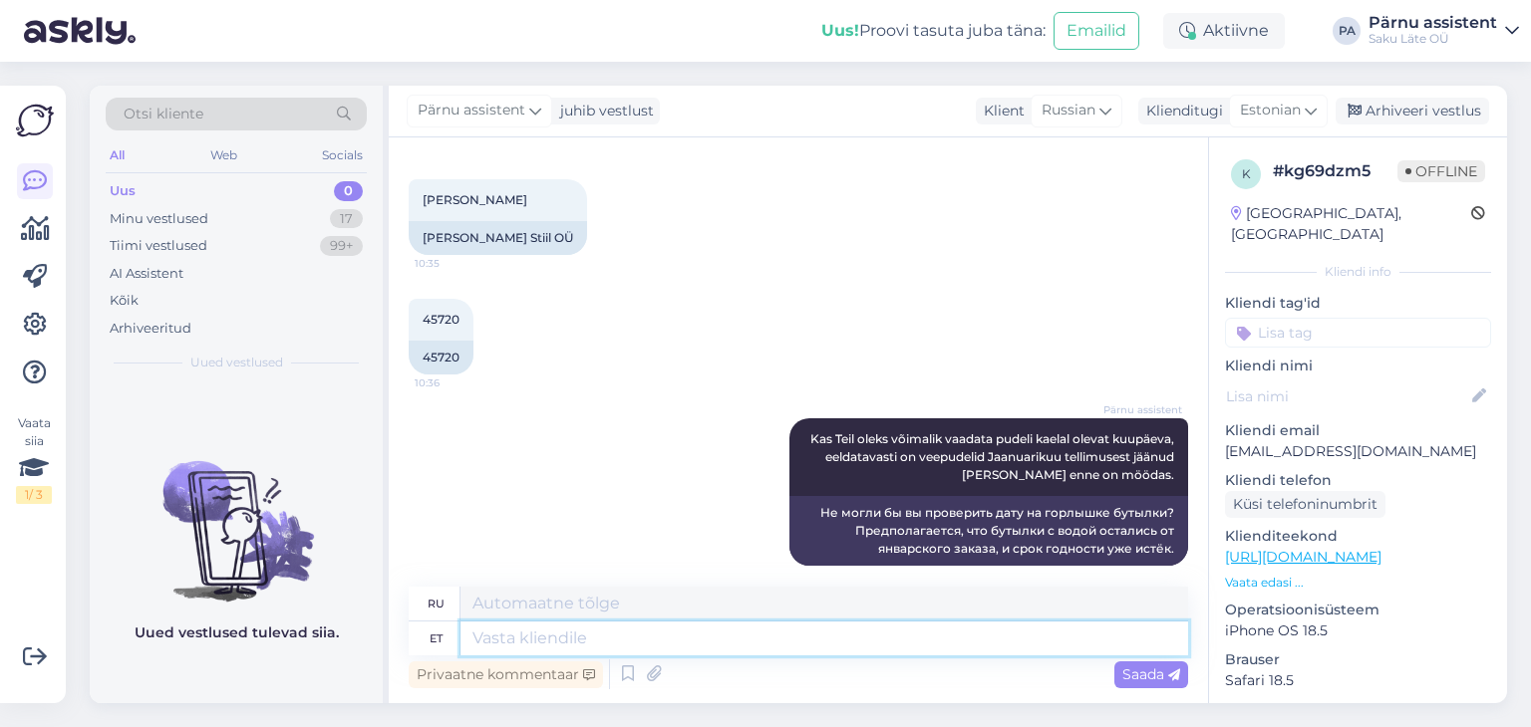
click at [747, 635] on textarea at bounding box center [823, 639] width 727 height 34
